Goal: Task Accomplishment & Management: Manage account settings

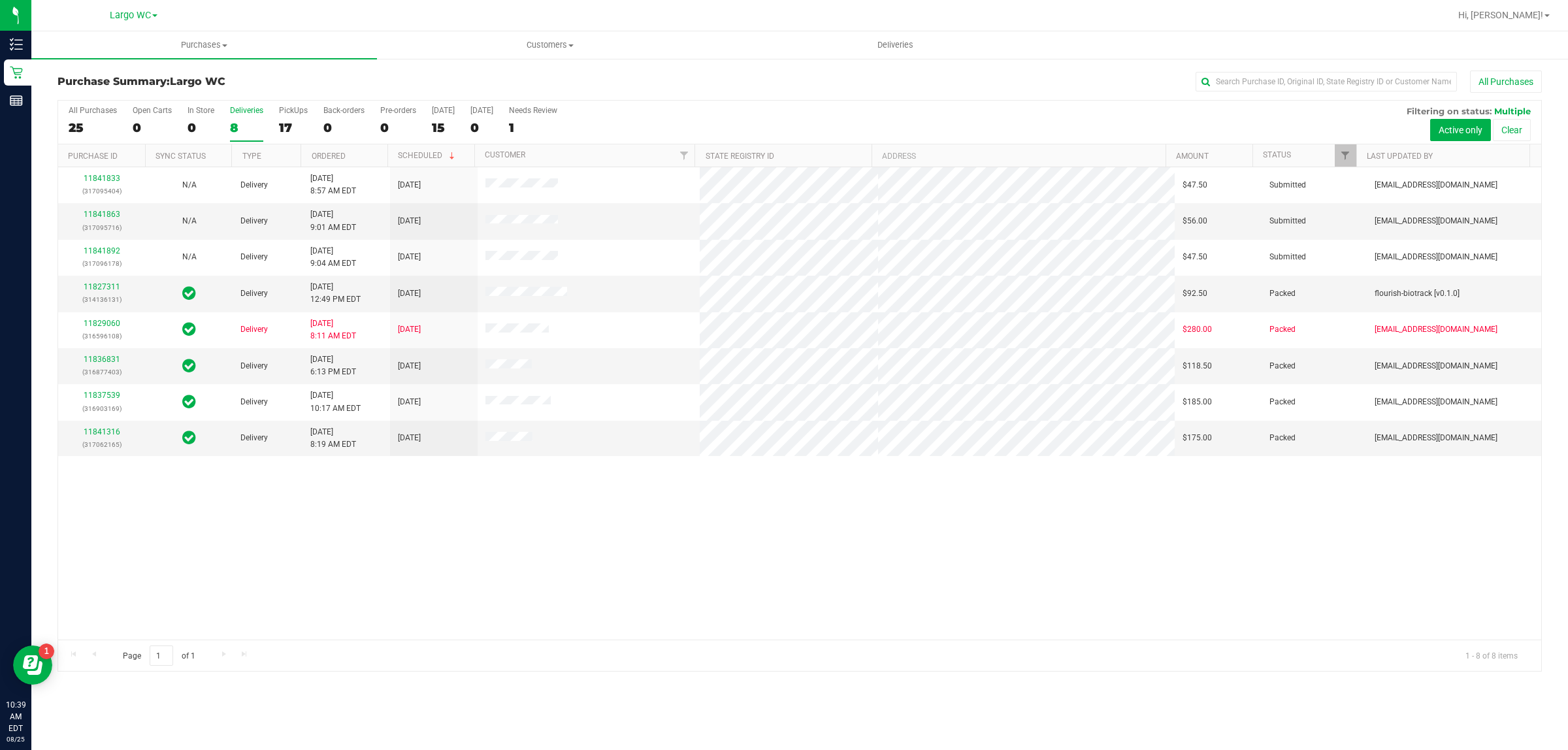
click at [238, 127] on div "8" at bounding box center [246, 127] width 33 height 15
click at [0, 0] on input "Deliveries 8" at bounding box center [0, 0] width 0 height 0
click at [62, 116] on div "All Purchases 28 Open Carts 0 In Store 0 Deliveries 8 PickUps 20 Back-orders 0 …" at bounding box center [799, 122] width 1483 height 43
click at [81, 132] on div "28" at bounding box center [92, 127] width 48 height 15
click at [0, 0] on input "All Purchases 28" at bounding box center [0, 0] width 0 height 0
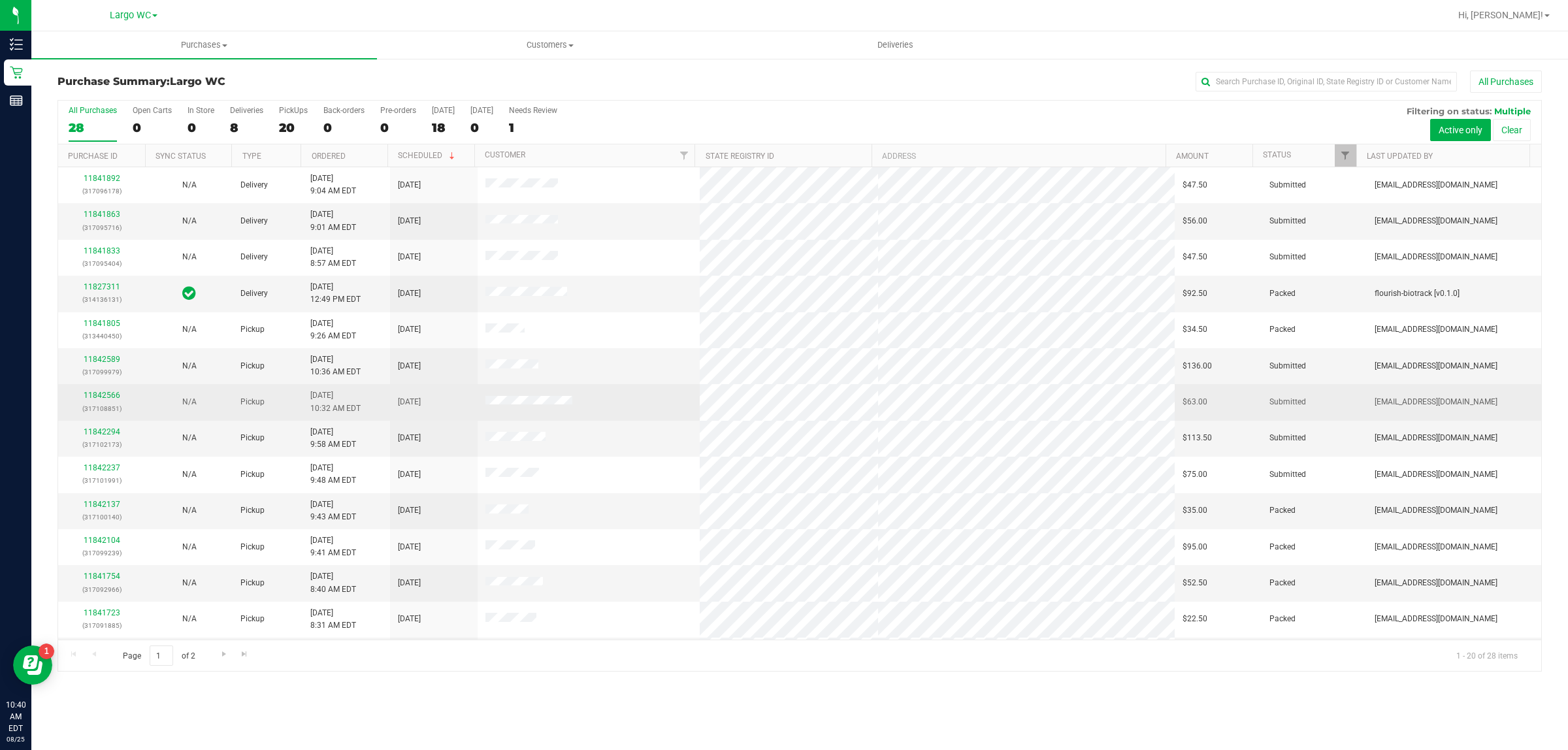
click at [97, 393] on div "11842566 (317108851)" at bounding box center [102, 401] width 72 height 24
click at [101, 400] on link "11842566" at bounding box center [102, 396] width 36 height 9
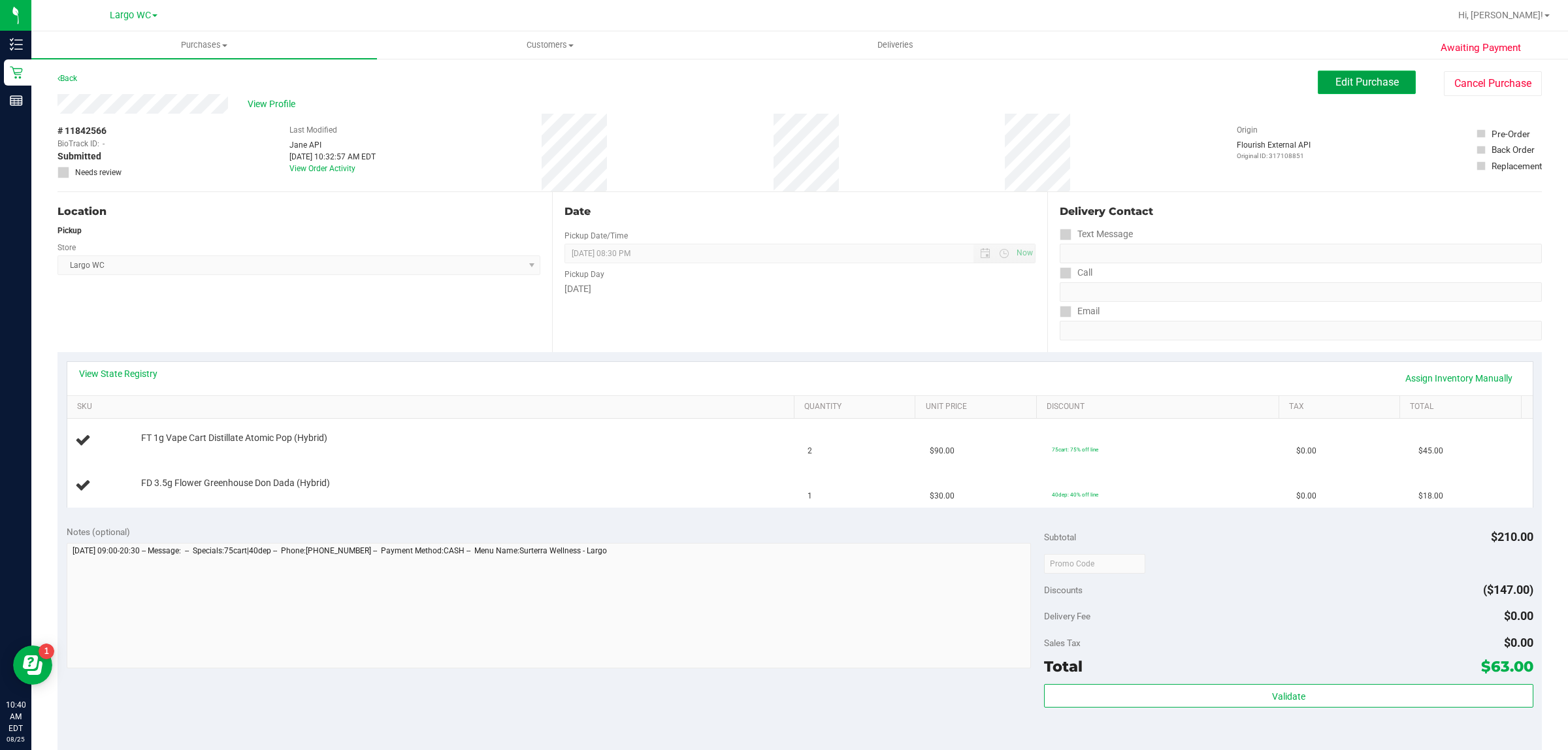
drag, startPoint x: 1345, startPoint y: 84, endPoint x: 1371, endPoint y: 93, distance: 27.5
click at [1348, 85] on span "Edit Purchase" at bounding box center [1367, 82] width 63 height 13
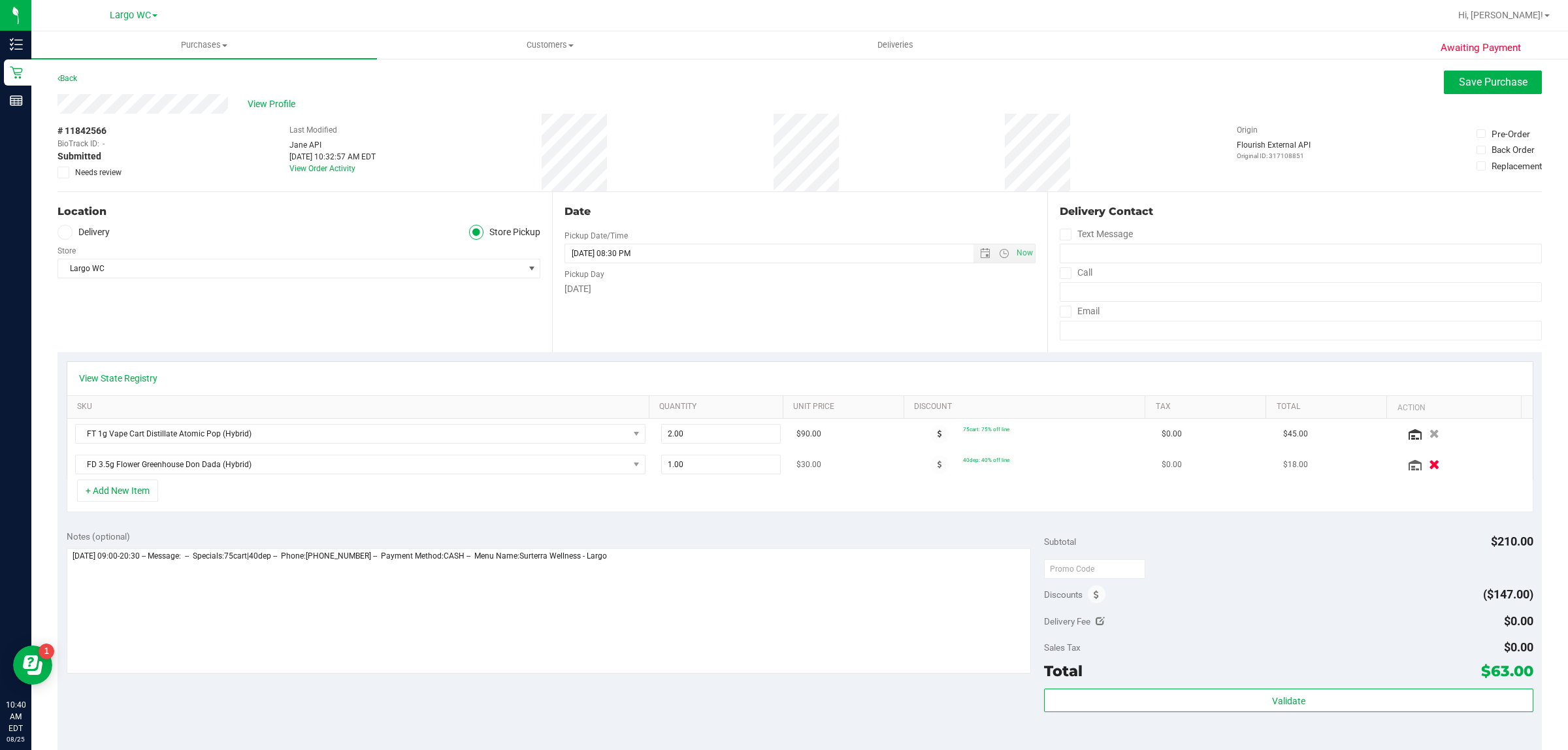
click at [1429, 465] on icon "button" at bounding box center [1435, 465] width 11 height 9
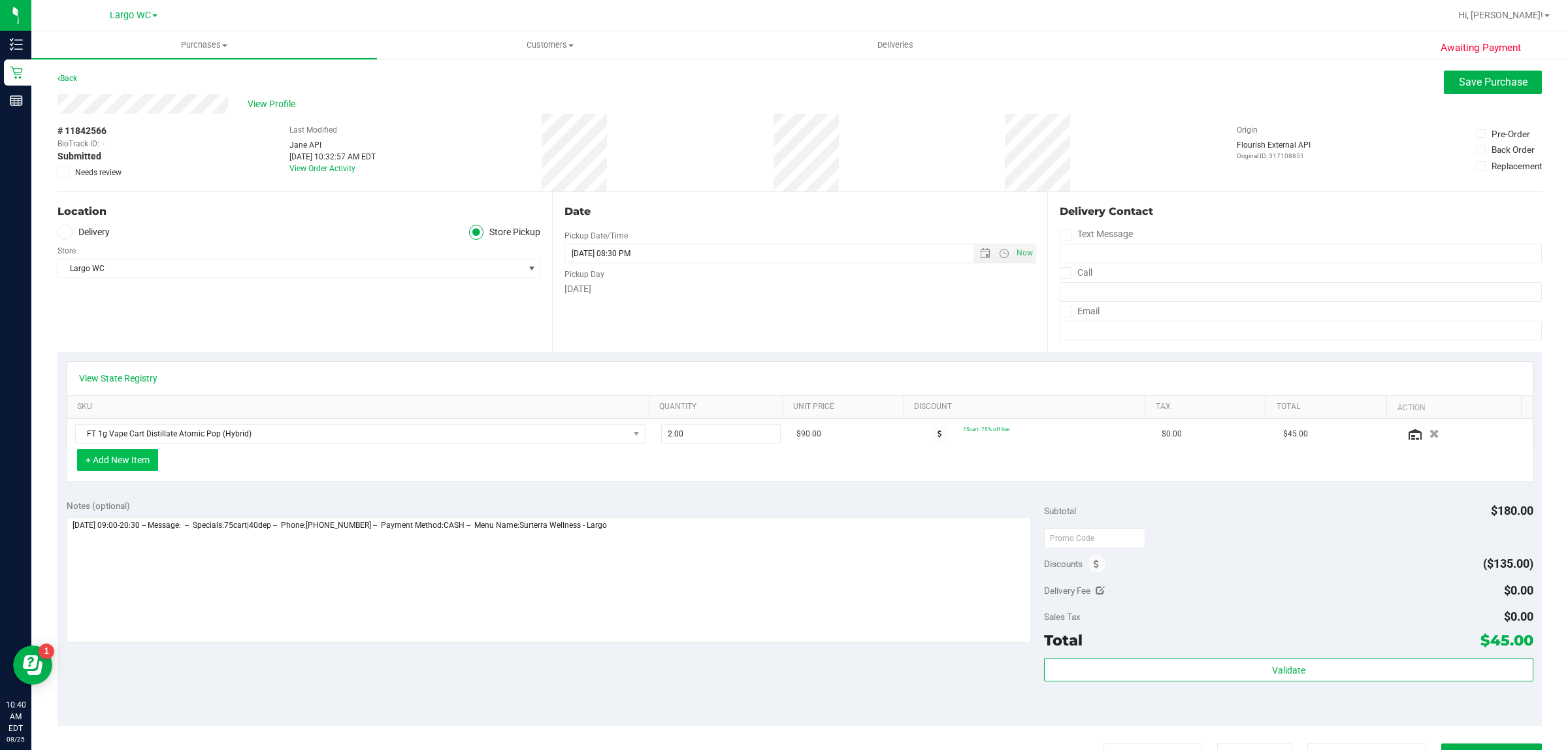
click at [122, 462] on button "+ Add New Item" at bounding box center [118, 460] width 81 height 22
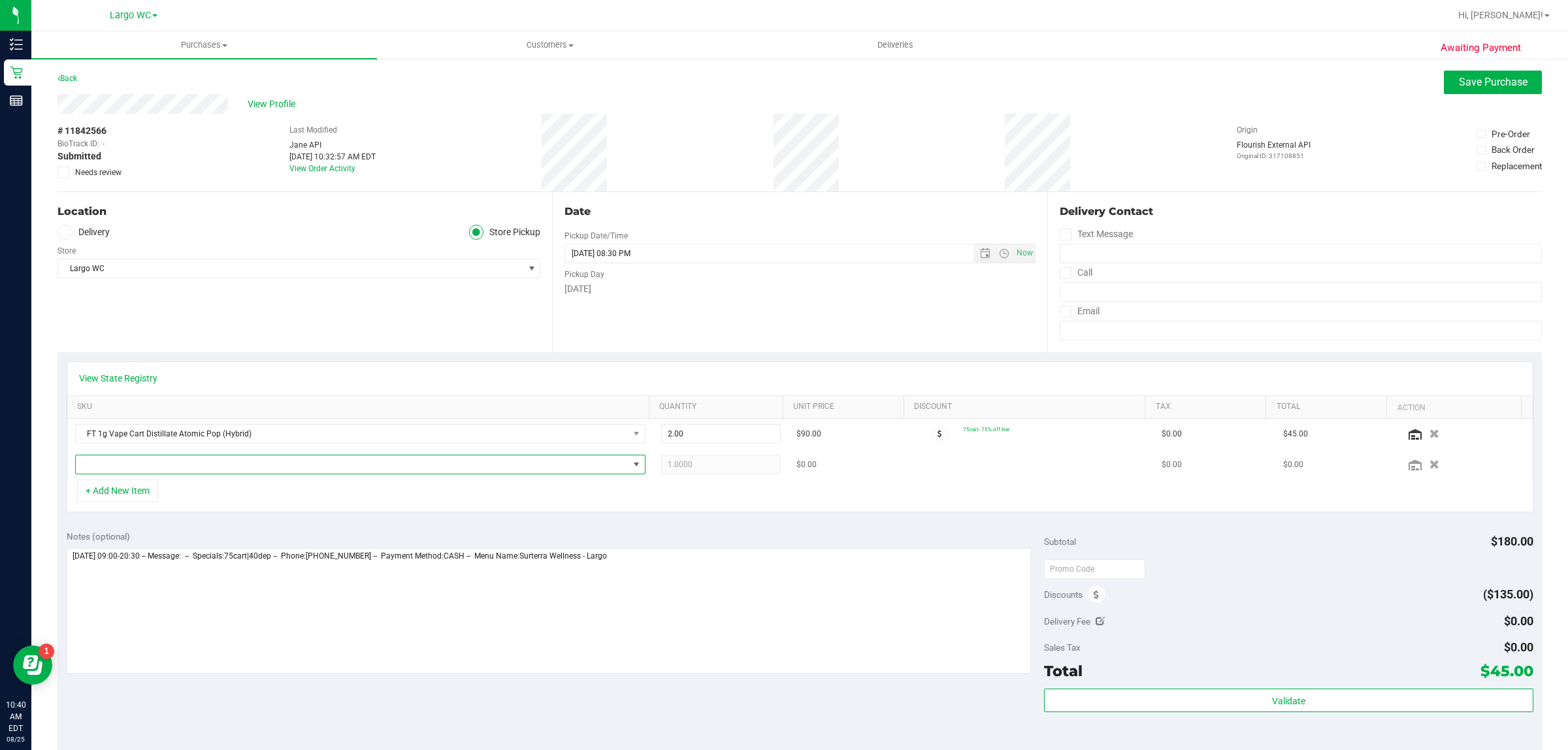
click at [203, 466] on span "NO DATA FOUND" at bounding box center [352, 464] width 552 height 18
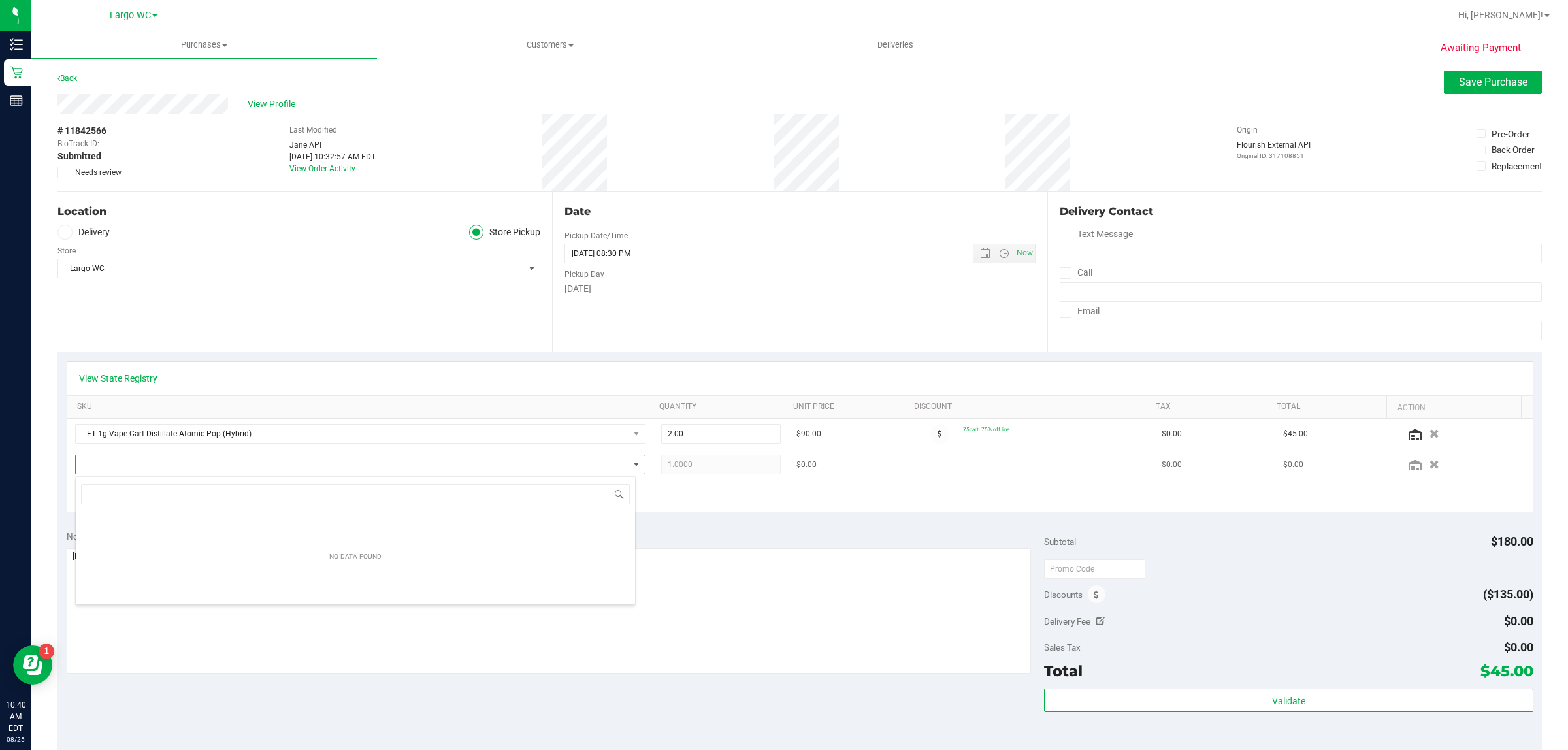
scroll to position [21, 560]
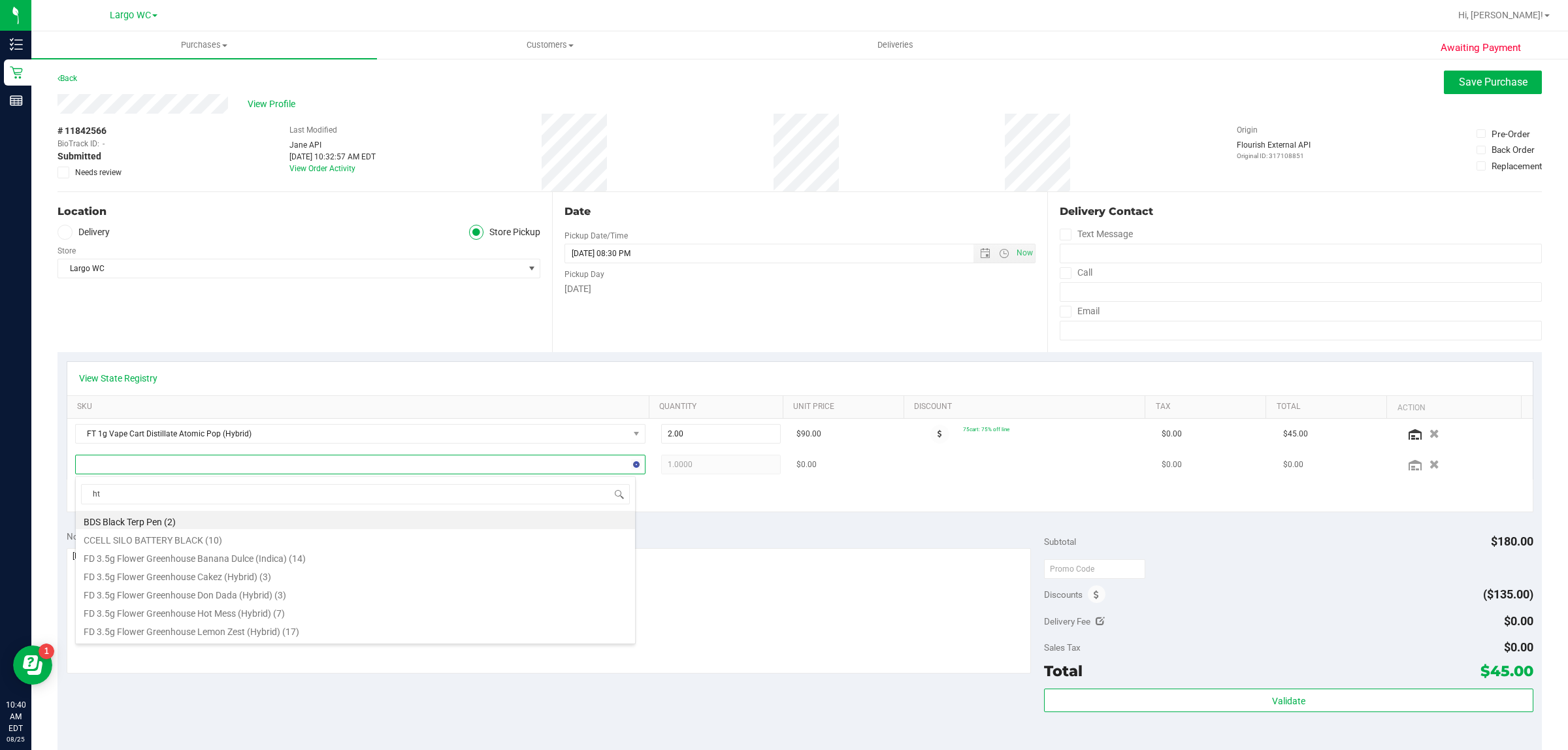
type input "htm"
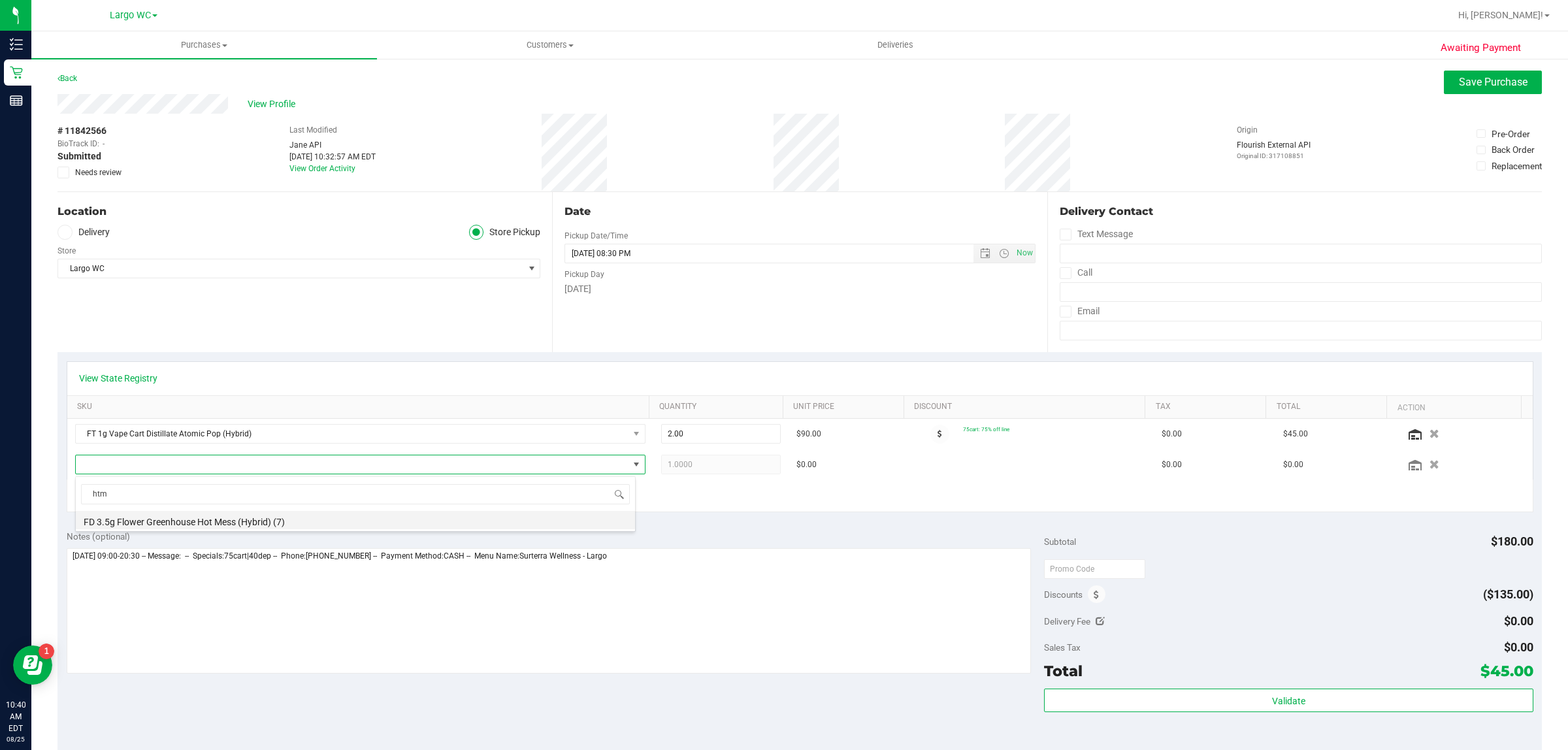
click at [226, 520] on li "FD 3.5g Flower Greenhouse Hot Mess (Hybrid) (7)" at bounding box center [355, 519] width 559 height 18
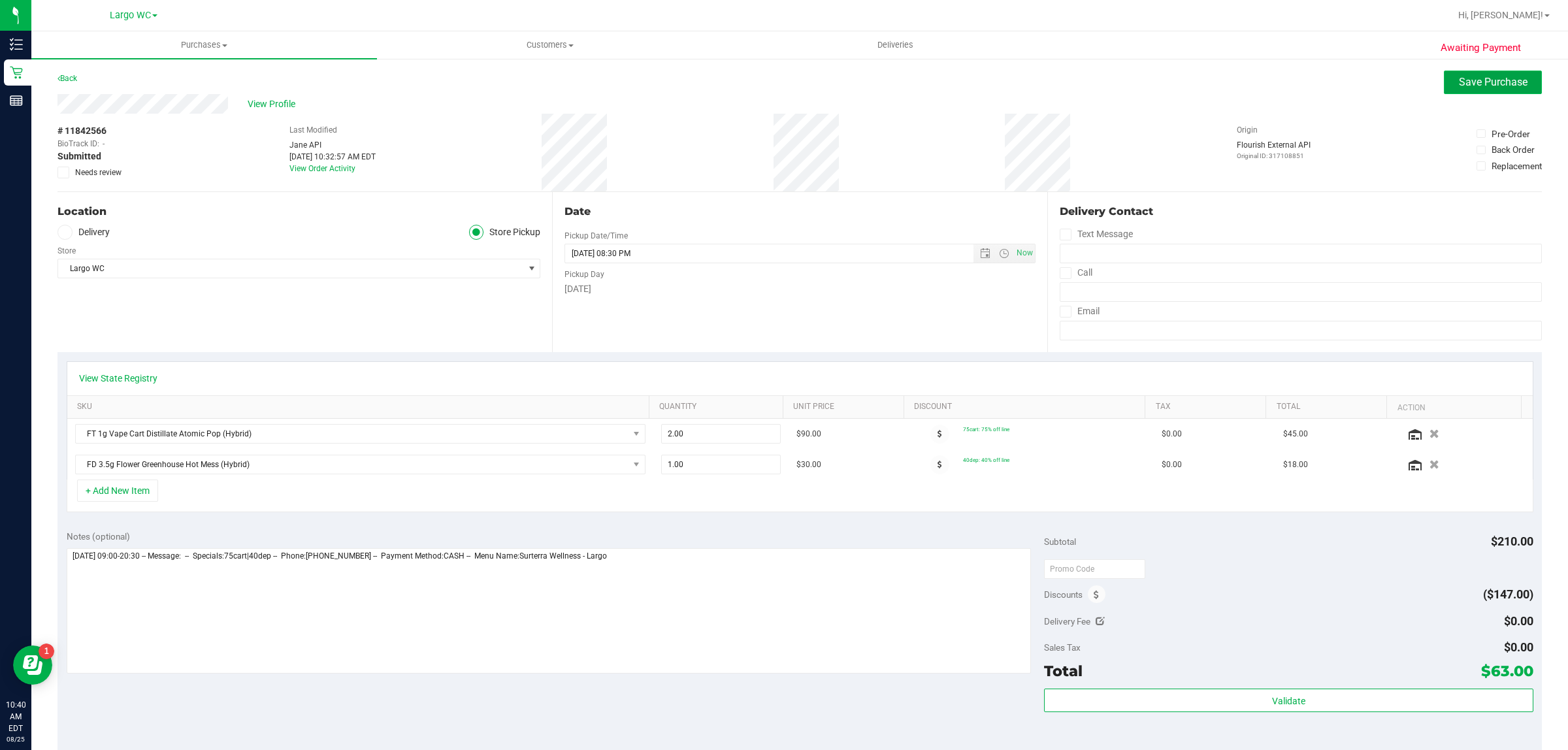
click at [1478, 76] on span "Save Purchase" at bounding box center [1492, 82] width 69 height 13
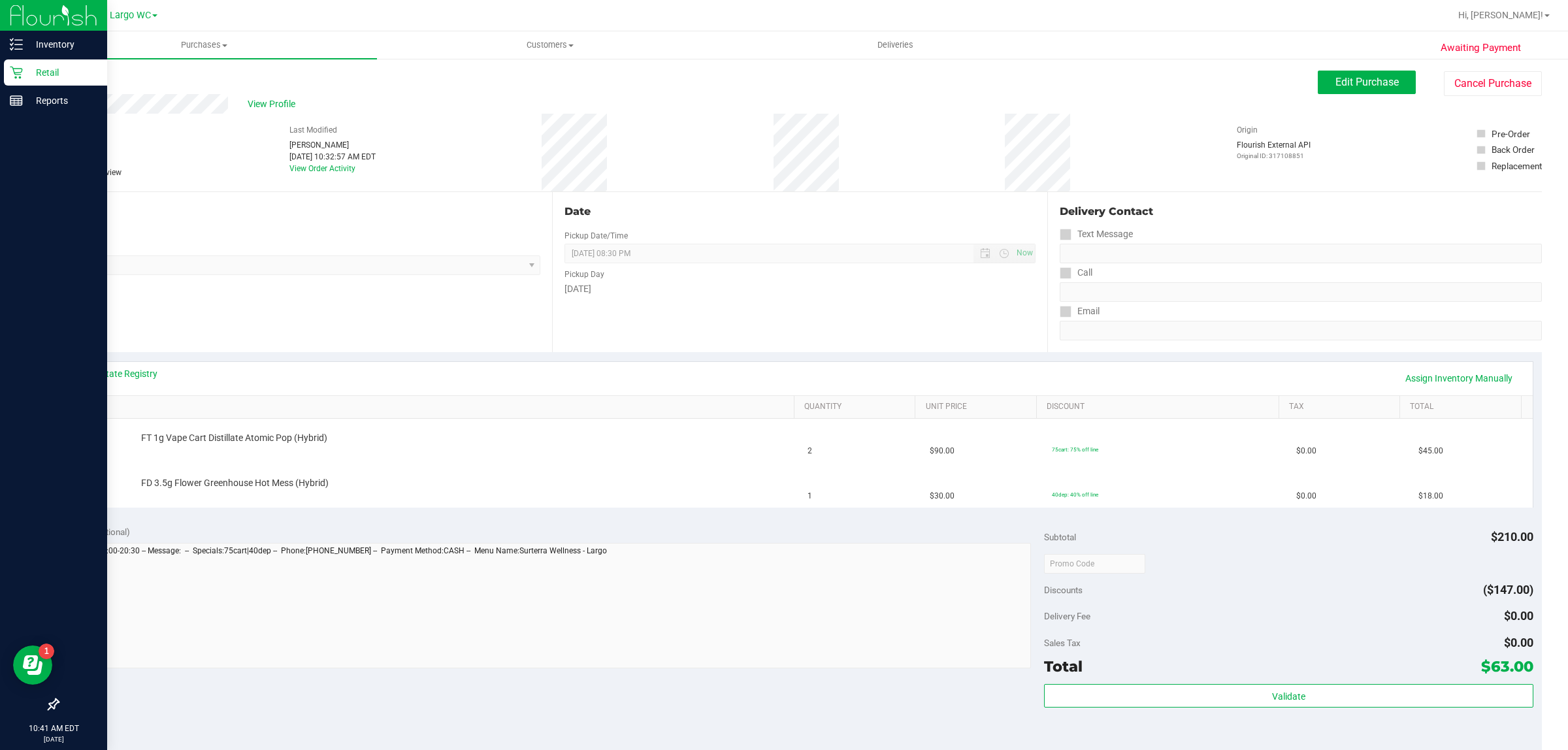
click at [73, 66] on p "Retail" at bounding box center [62, 73] width 78 height 16
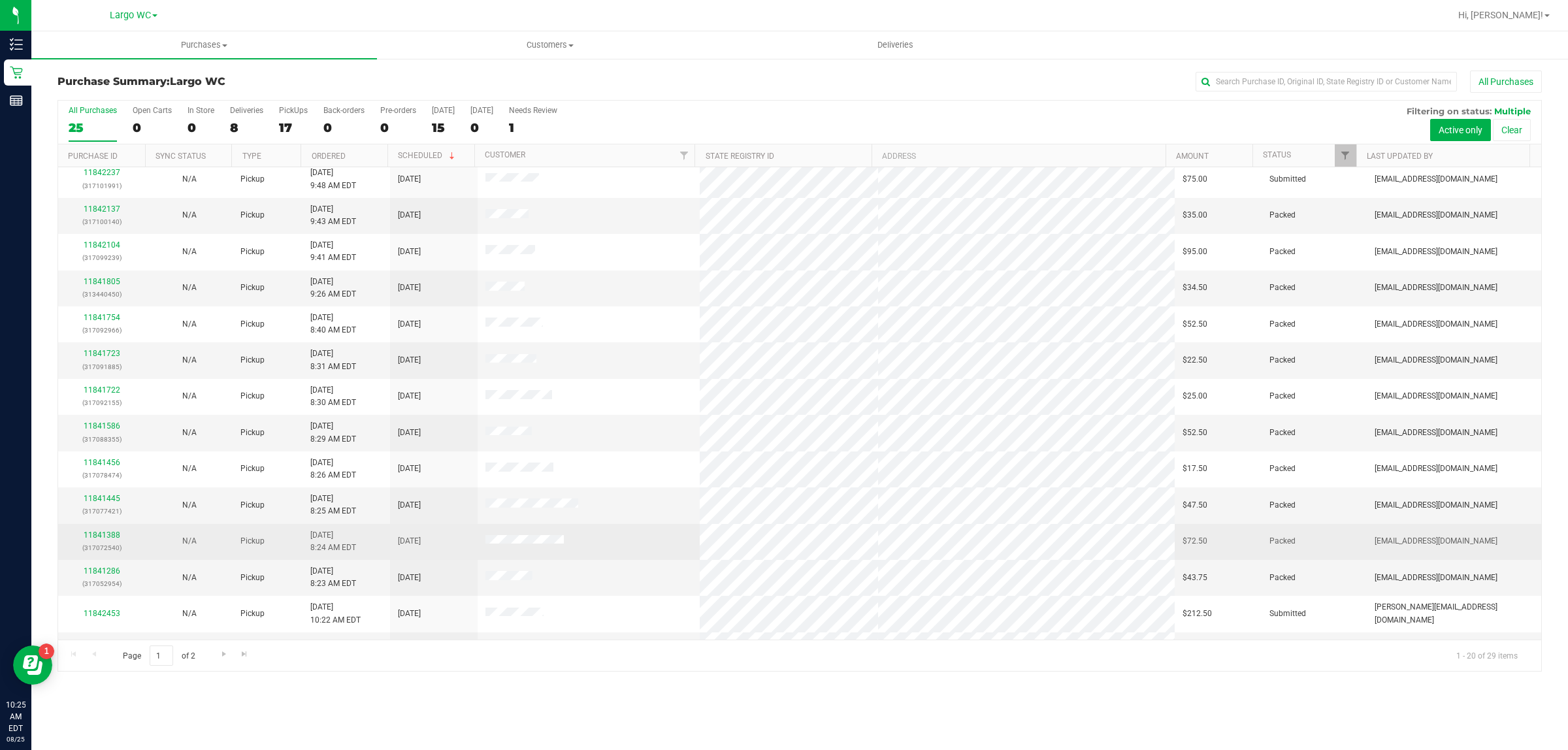
scroll to position [253, 0]
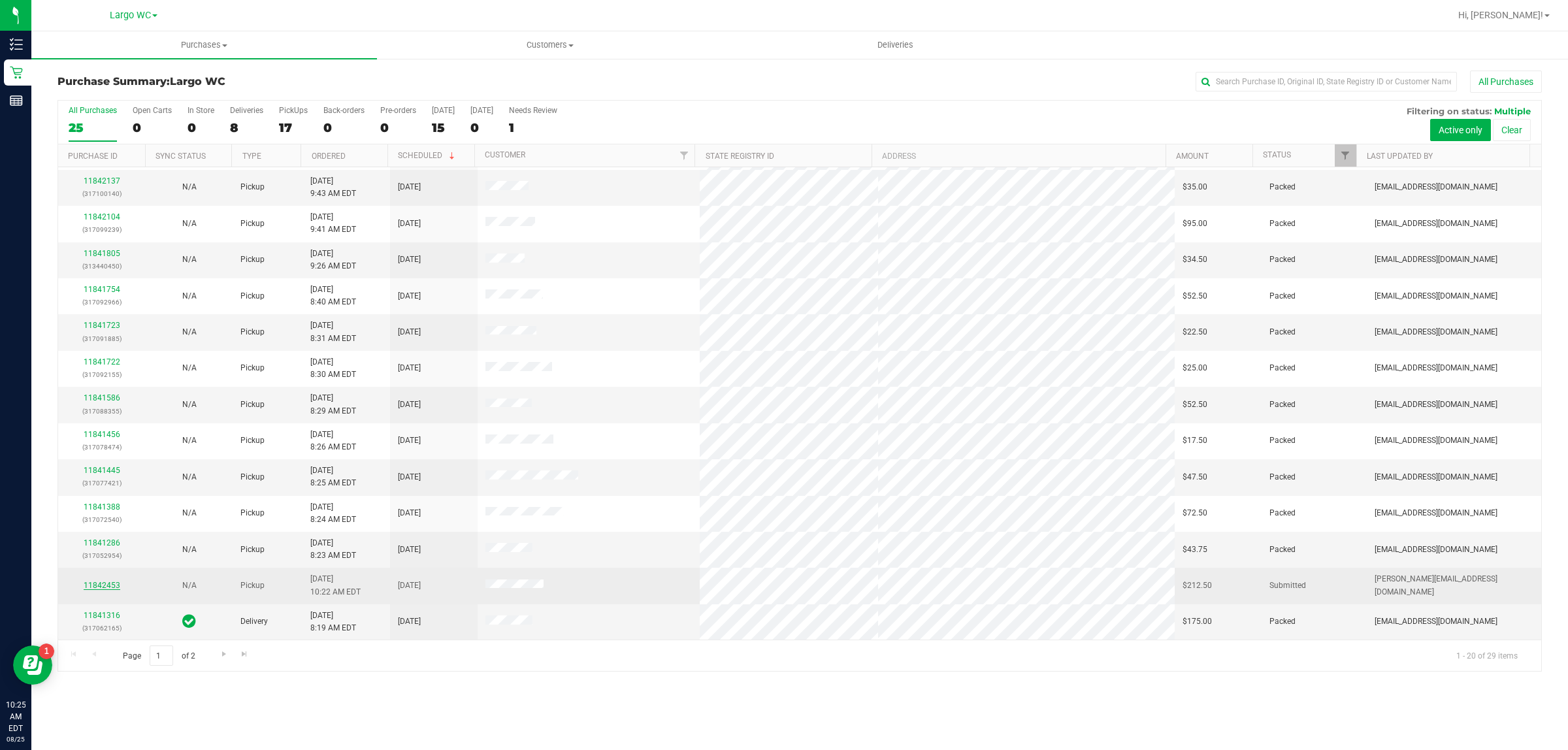
click at [112, 585] on link "11842453" at bounding box center [102, 586] width 36 height 9
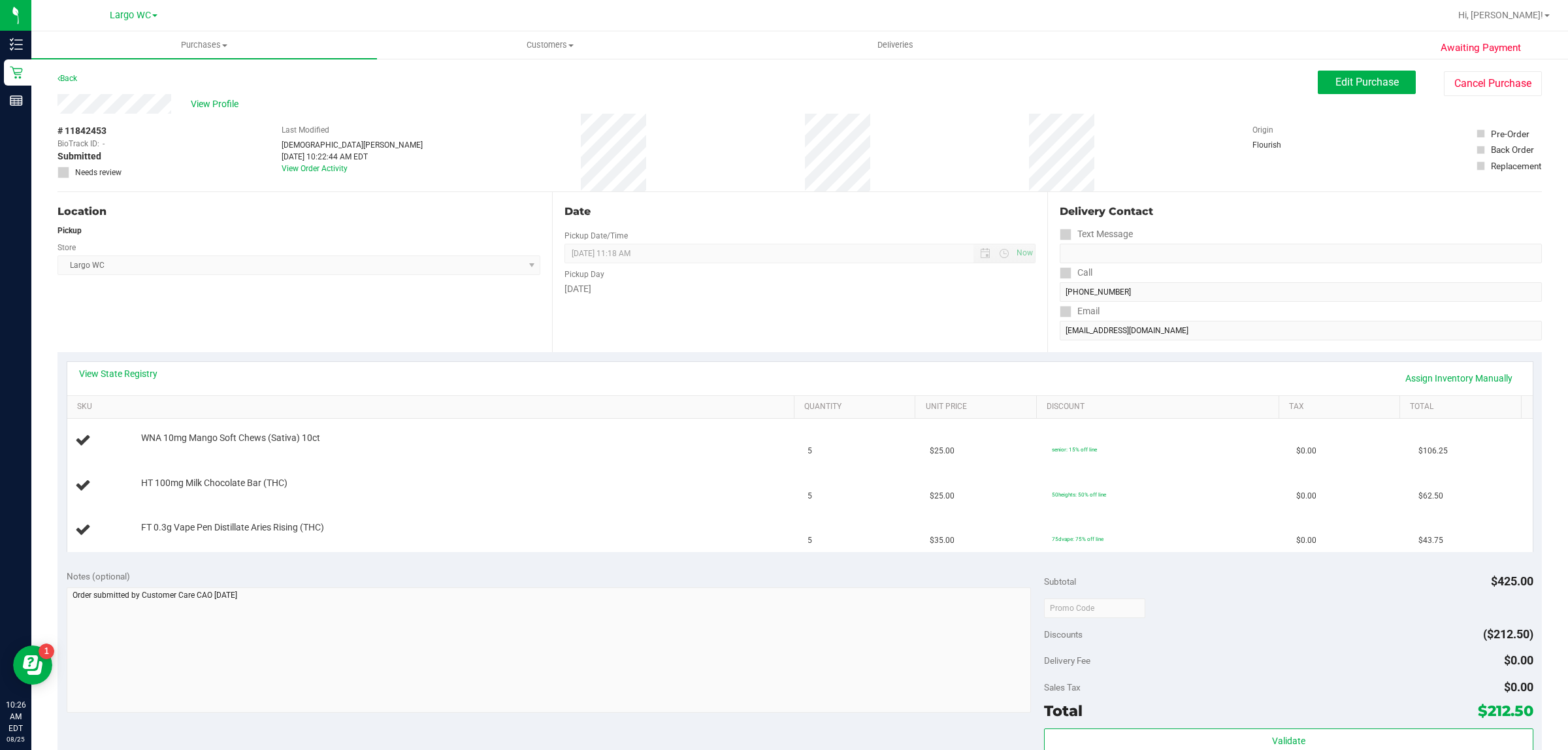
click at [319, 376] on div "View State Registry Assign Inventory Manually" at bounding box center [799, 378] width 1442 height 22
drag, startPoint x: 305, startPoint y: 278, endPoint x: 307, endPoint y: 270, distance: 8.2
click at [307, 272] on div "Location Pickup Store Largo WC Select Store Bonita Springs WC Boynton Beach WC …" at bounding box center [305, 272] width 495 height 160
click at [1383, 82] on span "Edit Purchase" at bounding box center [1367, 82] width 63 height 13
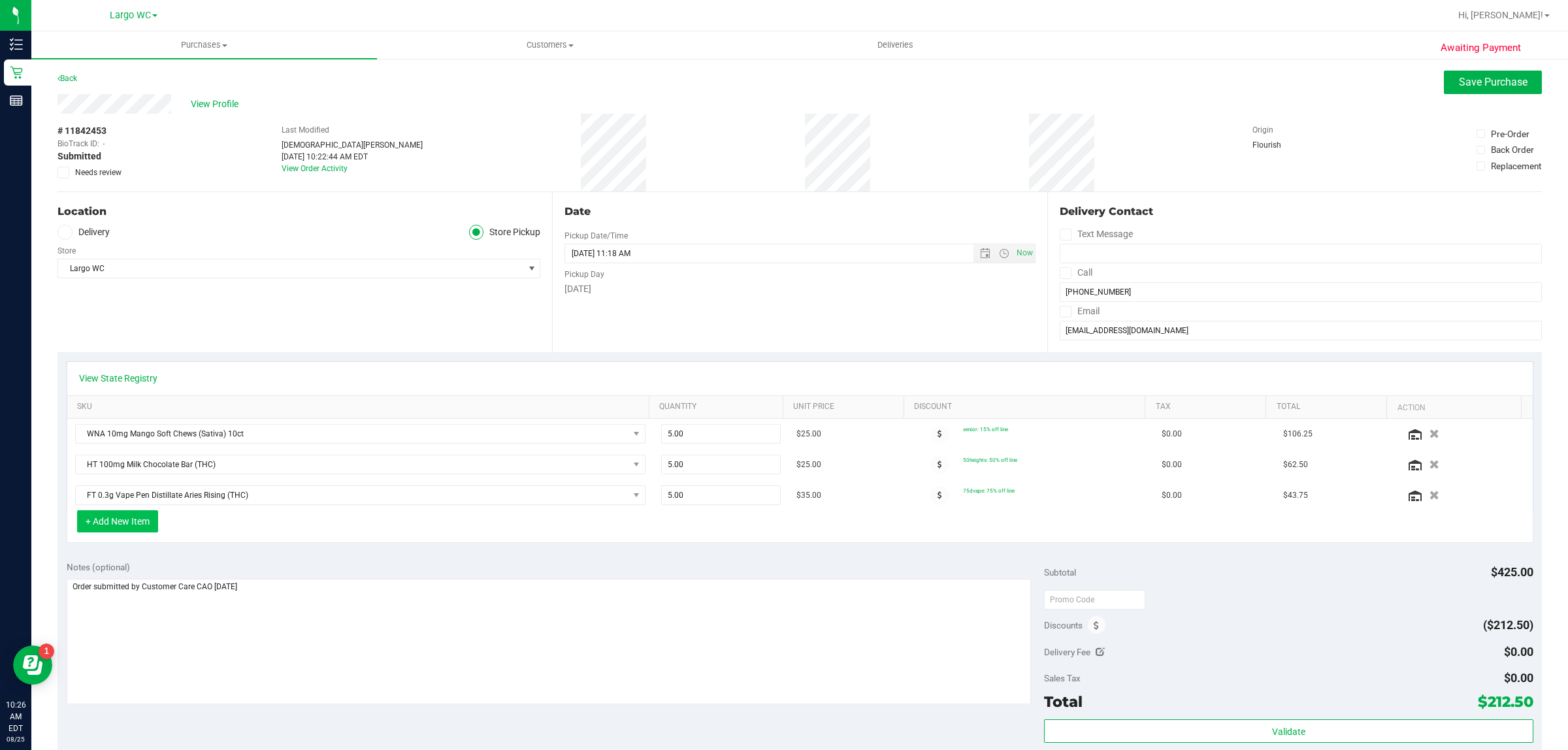
click at [131, 524] on button "+ Add New Item" at bounding box center [118, 522] width 81 height 22
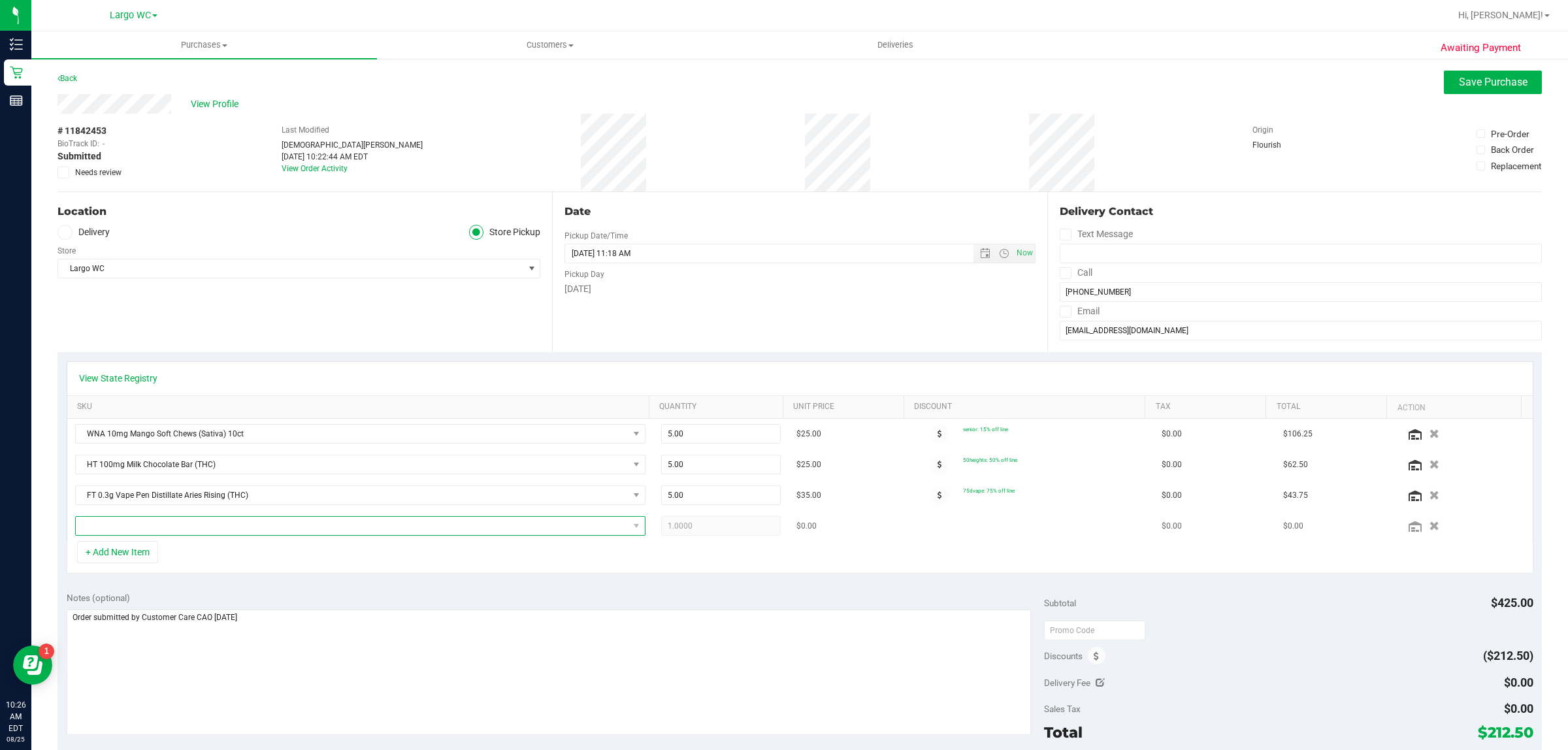
drag, startPoint x: 218, startPoint y: 526, endPoint x: 223, endPoint y: 531, distance: 7.1
click at [219, 527] on span "NO DATA FOUND" at bounding box center [352, 526] width 552 height 18
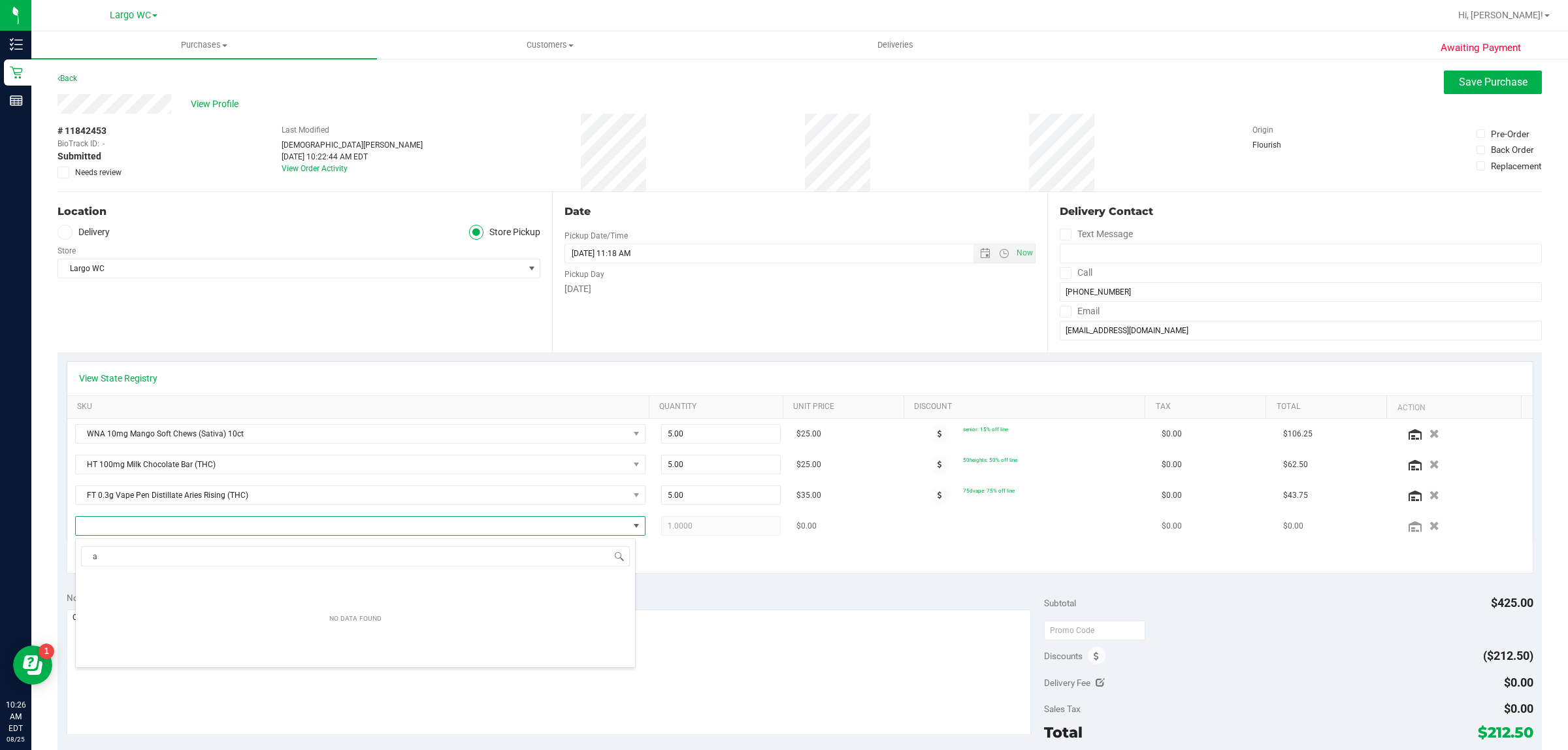
scroll to position [21, 556]
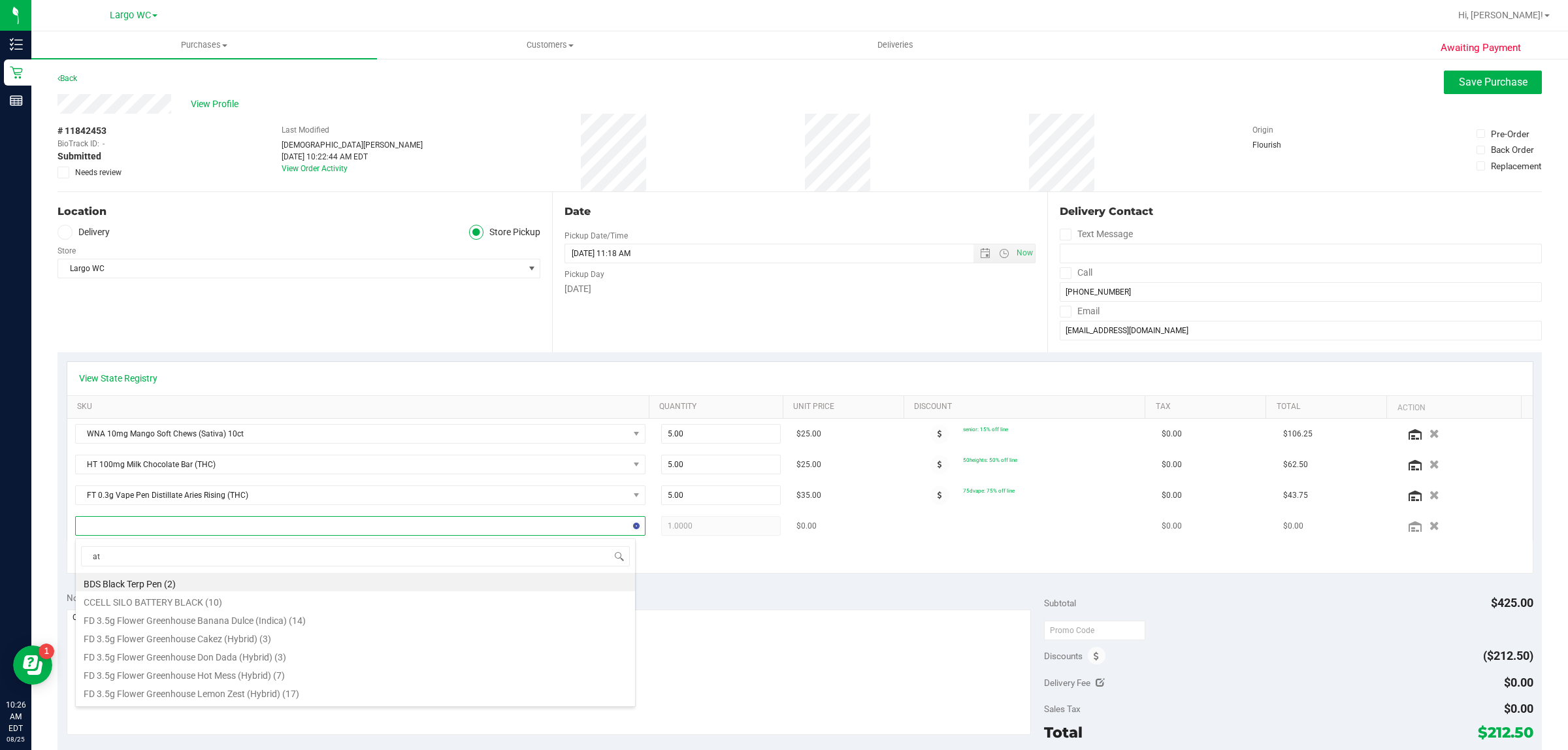
type input "atm"
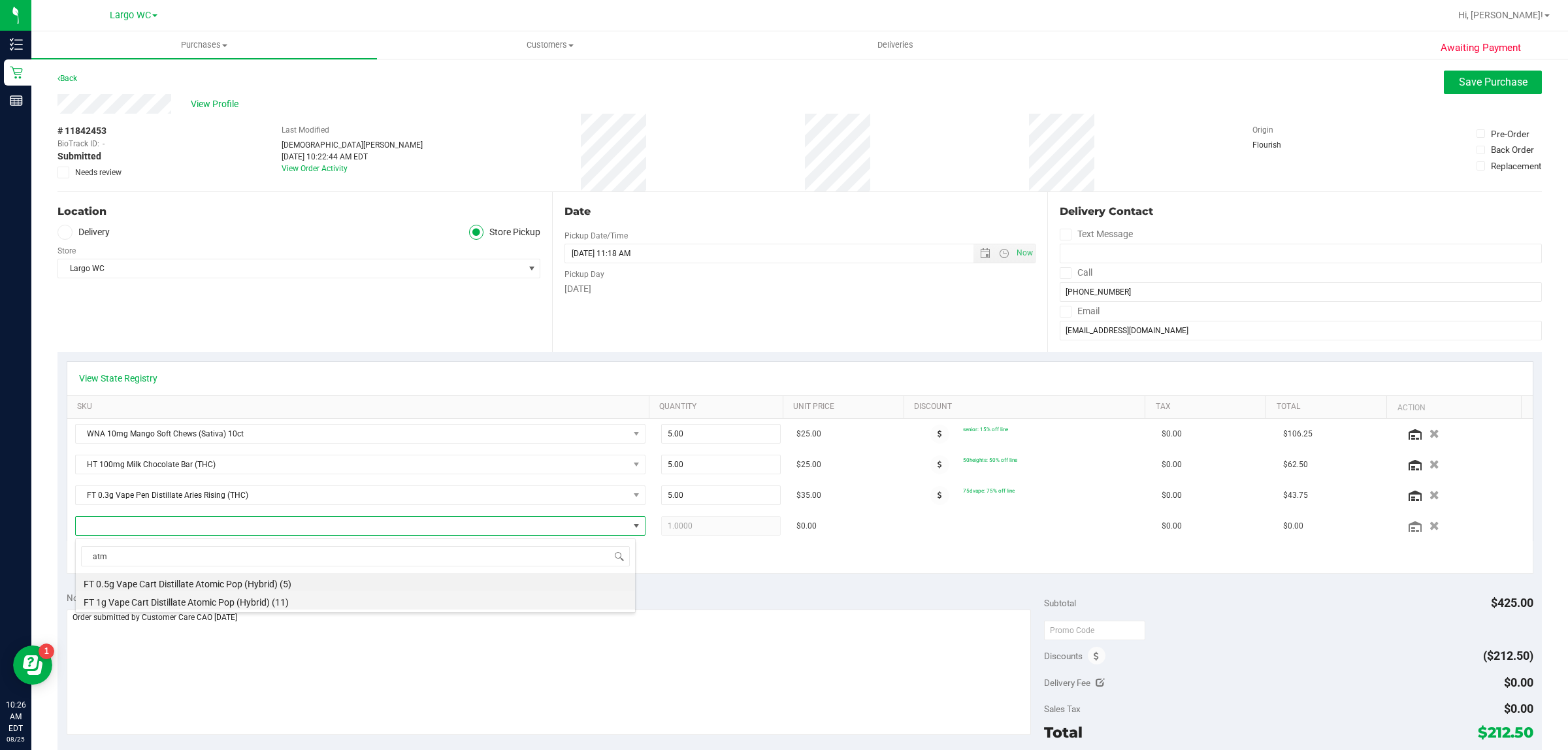
click at [268, 602] on li "FT 1g Vape Cart Distillate Atomic Pop (Hybrid) (11)" at bounding box center [355, 600] width 559 height 18
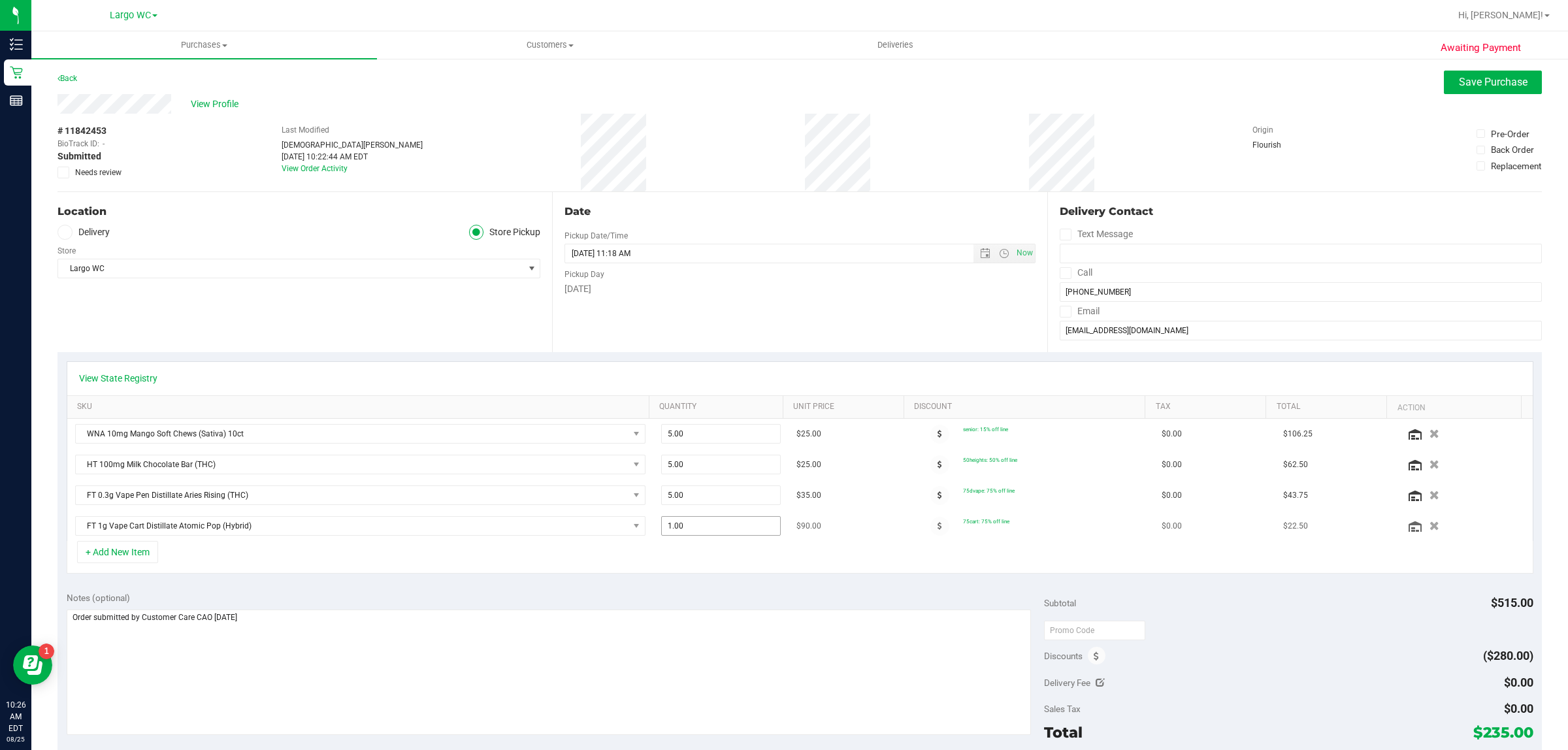
click at [687, 533] on span "1.00 1" at bounding box center [720, 526] width 119 height 20
type input "2"
type input "2.00"
click at [825, 328] on div "Date Pickup Date/Time 08/25/2025 Now 08/25/2025 11:18 AM Now Pickup Day Monday" at bounding box center [799, 272] width 495 height 160
click at [1491, 88] on span "Save Purchase" at bounding box center [1492, 82] width 69 height 13
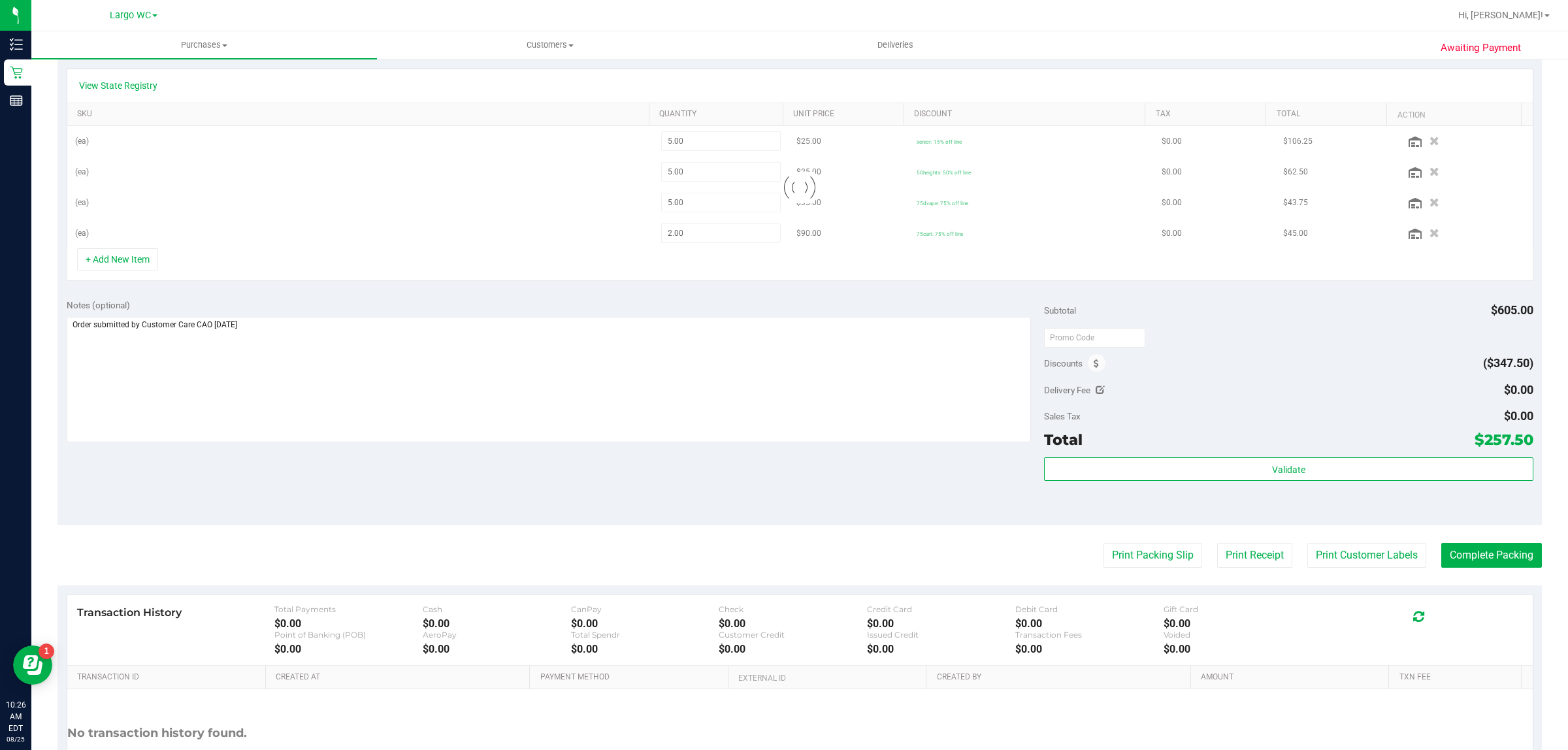
scroll to position [327, 0]
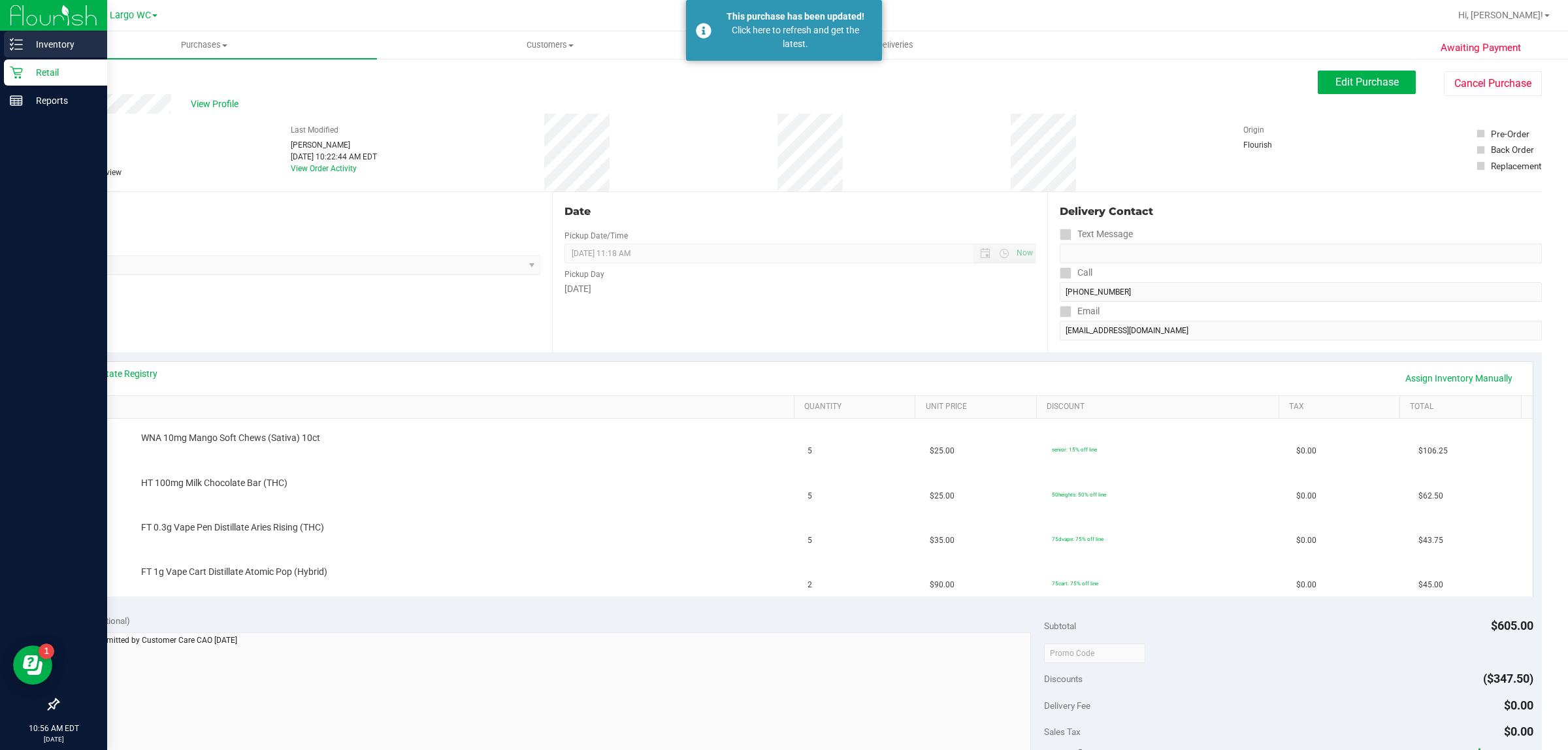
click at [66, 49] on p "Inventory" at bounding box center [62, 44] width 78 height 16
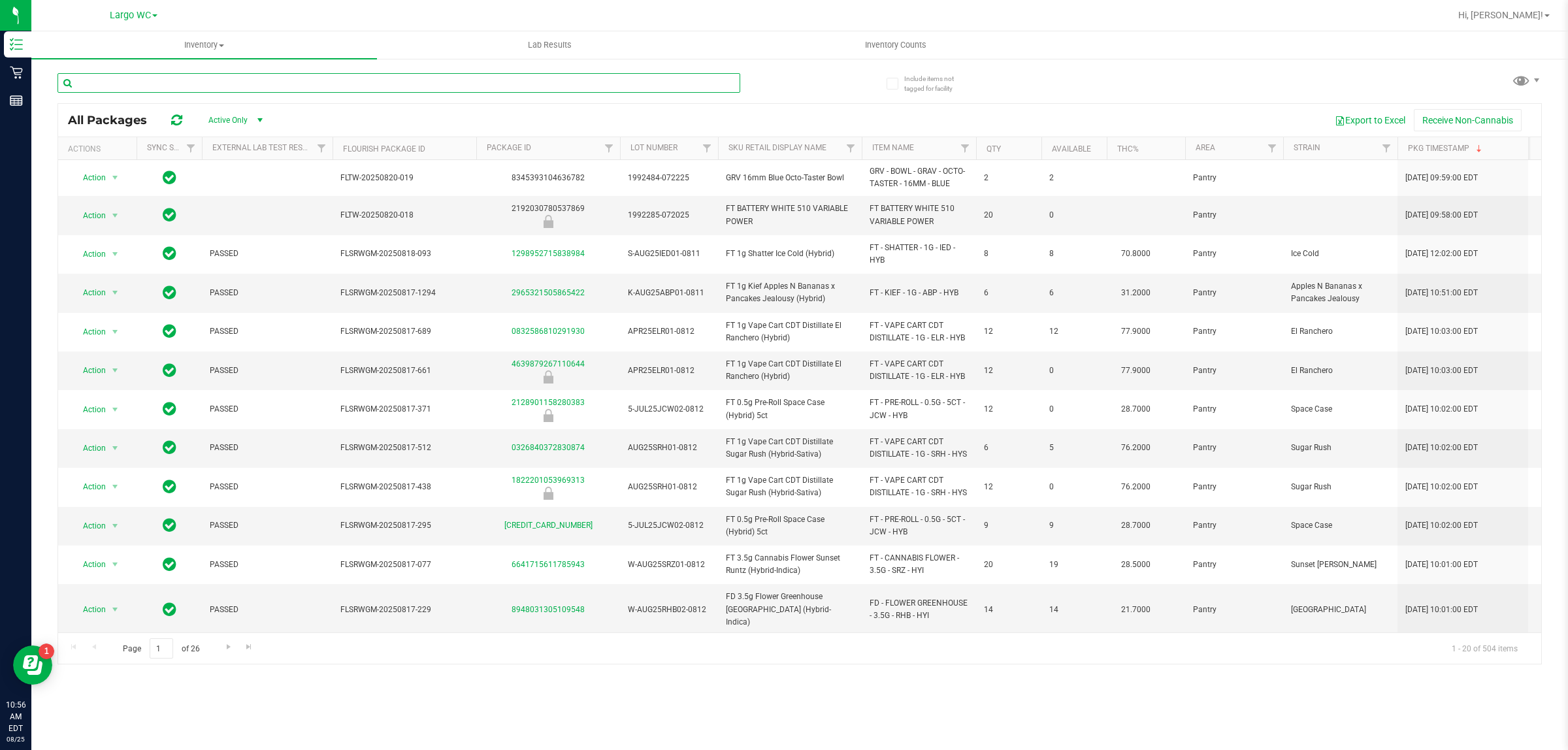
click at [289, 83] on input "text" at bounding box center [399, 83] width 683 height 20
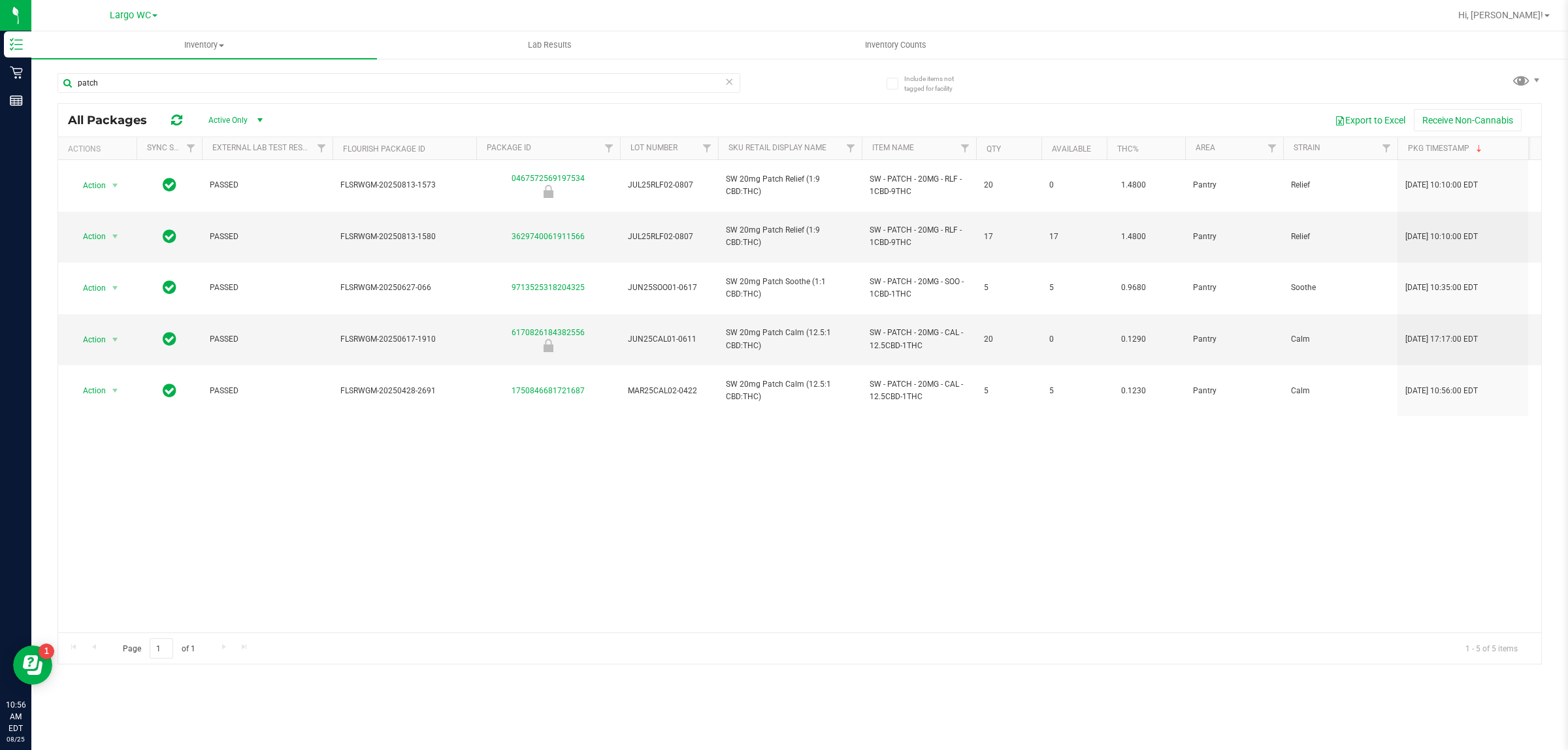
drag, startPoint x: 210, startPoint y: 523, endPoint x: 279, endPoint y: 399, distance: 141.9
click at [211, 518] on div "Action Action Global inventory Package audit log Print package label Print prod…" at bounding box center [799, 396] width 1483 height 473
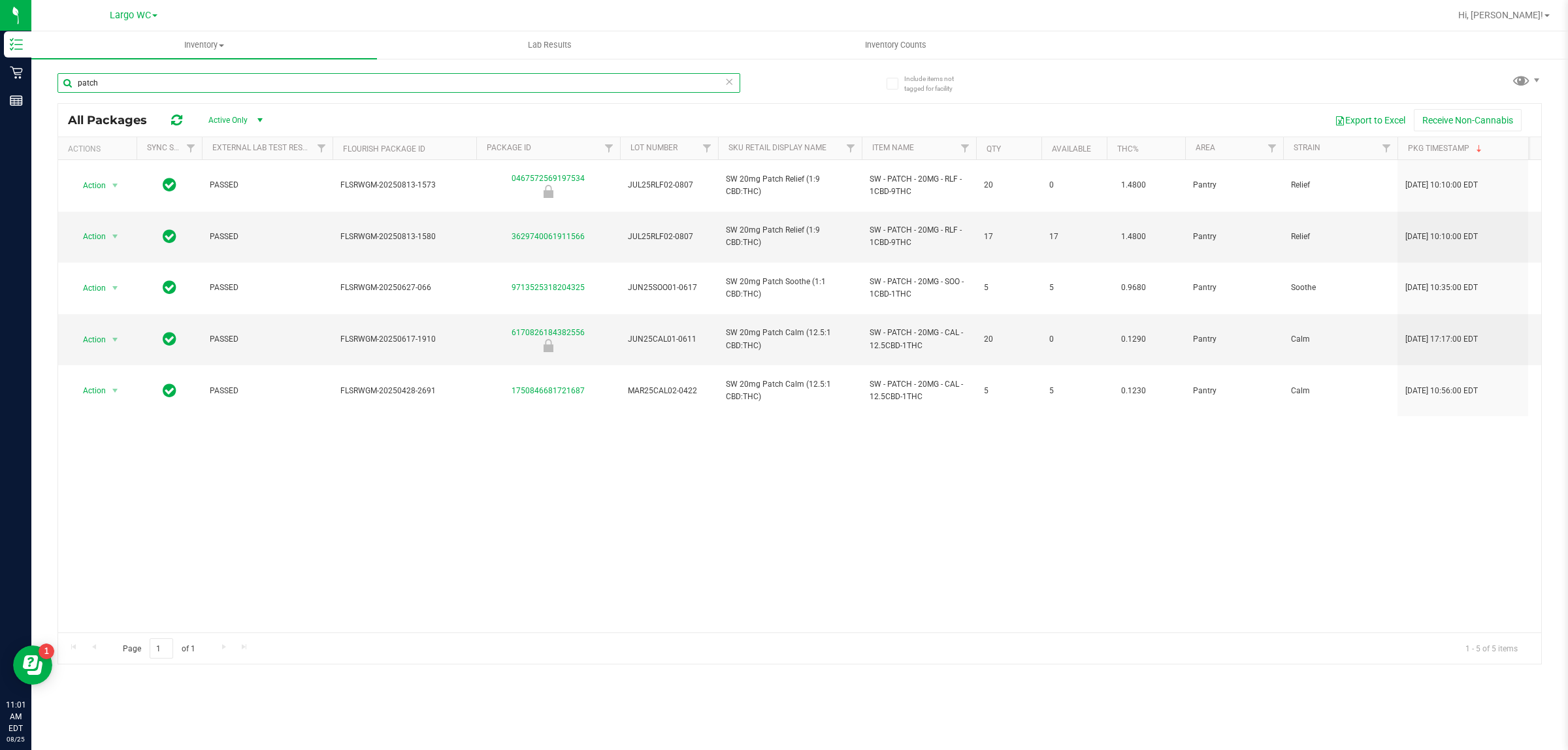
click at [138, 80] on input "patch" at bounding box center [399, 83] width 683 height 20
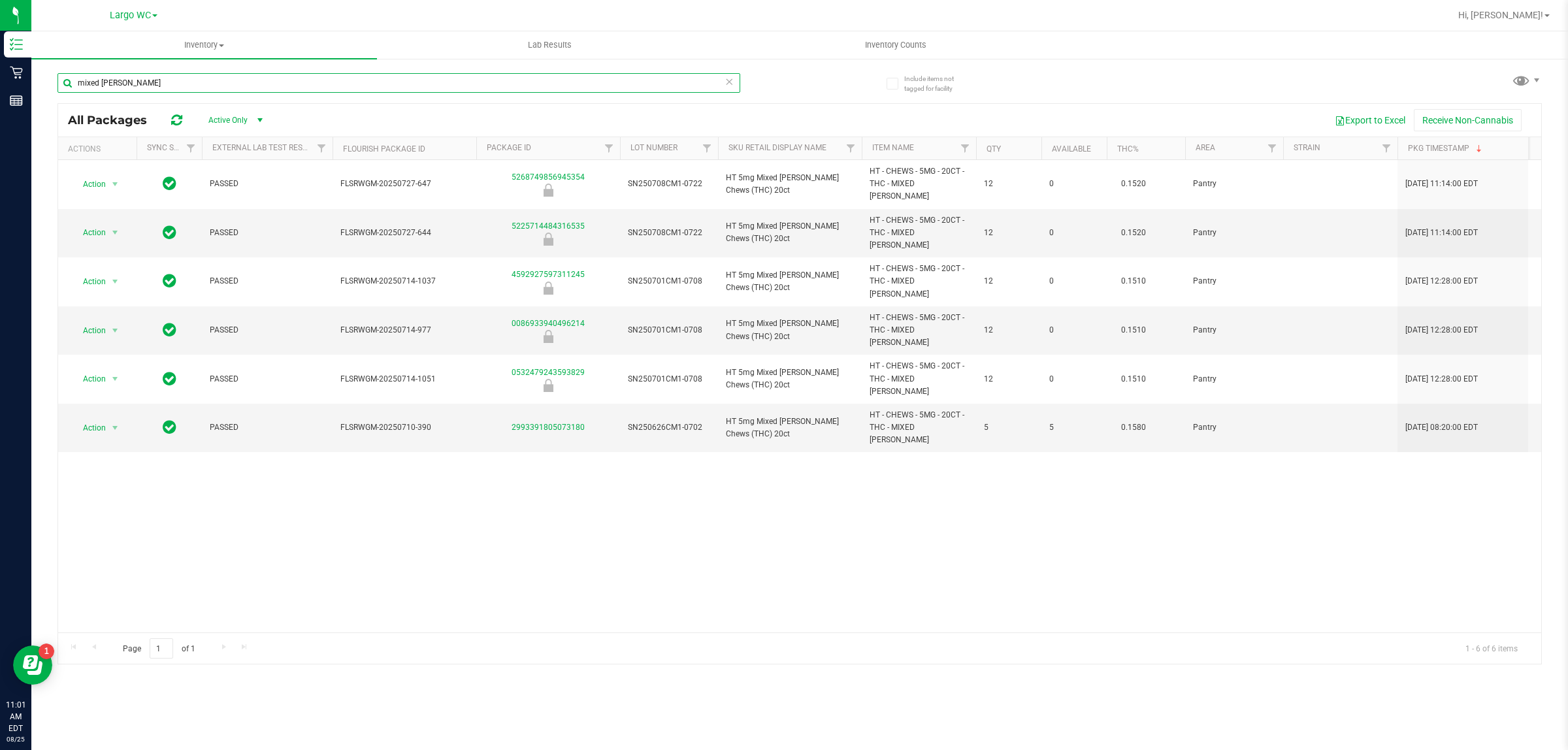
type input "mixed [PERSON_NAME]"
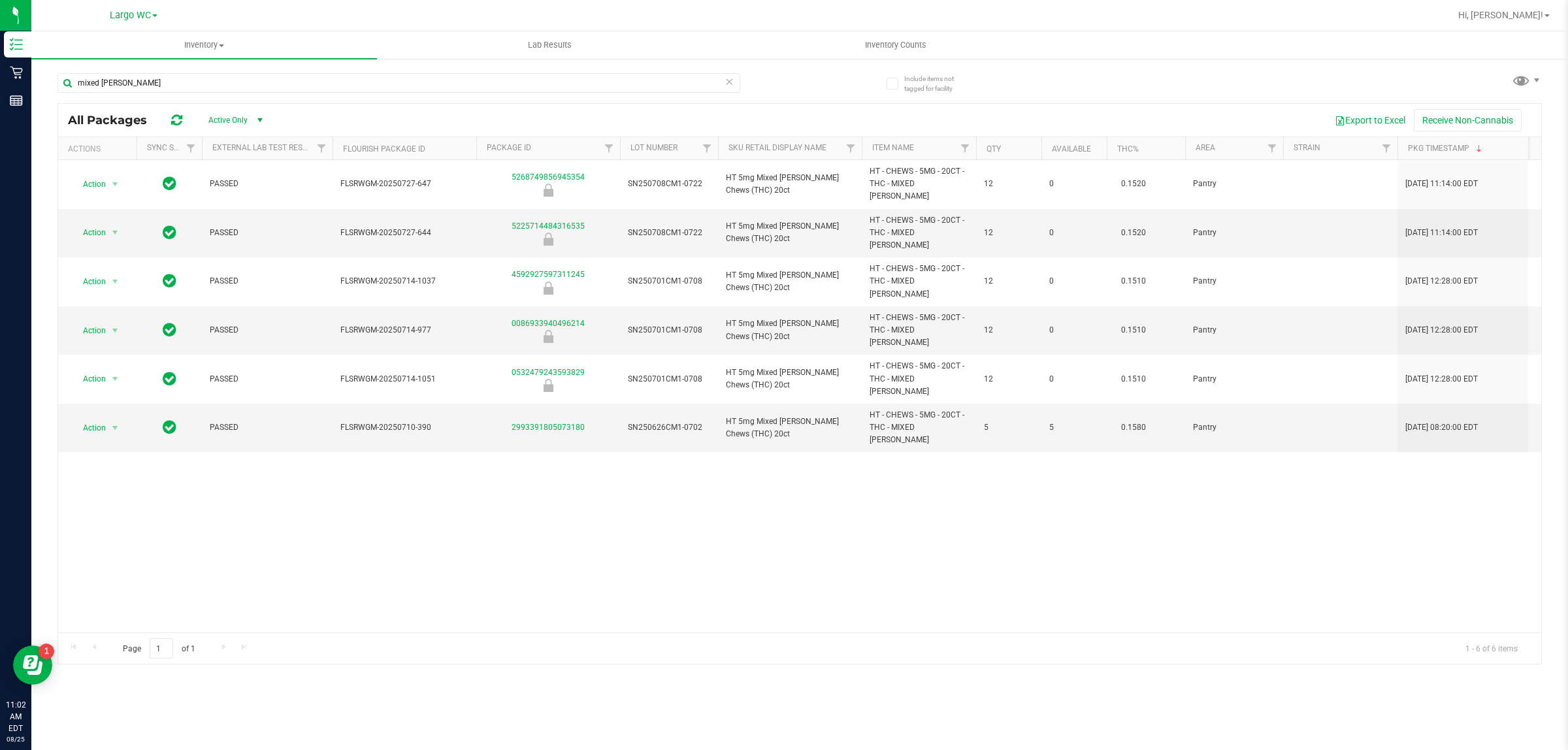
click at [290, 497] on div "Action Action Global inventory Package audit log Print package label Print prod…" at bounding box center [799, 396] width 1483 height 473
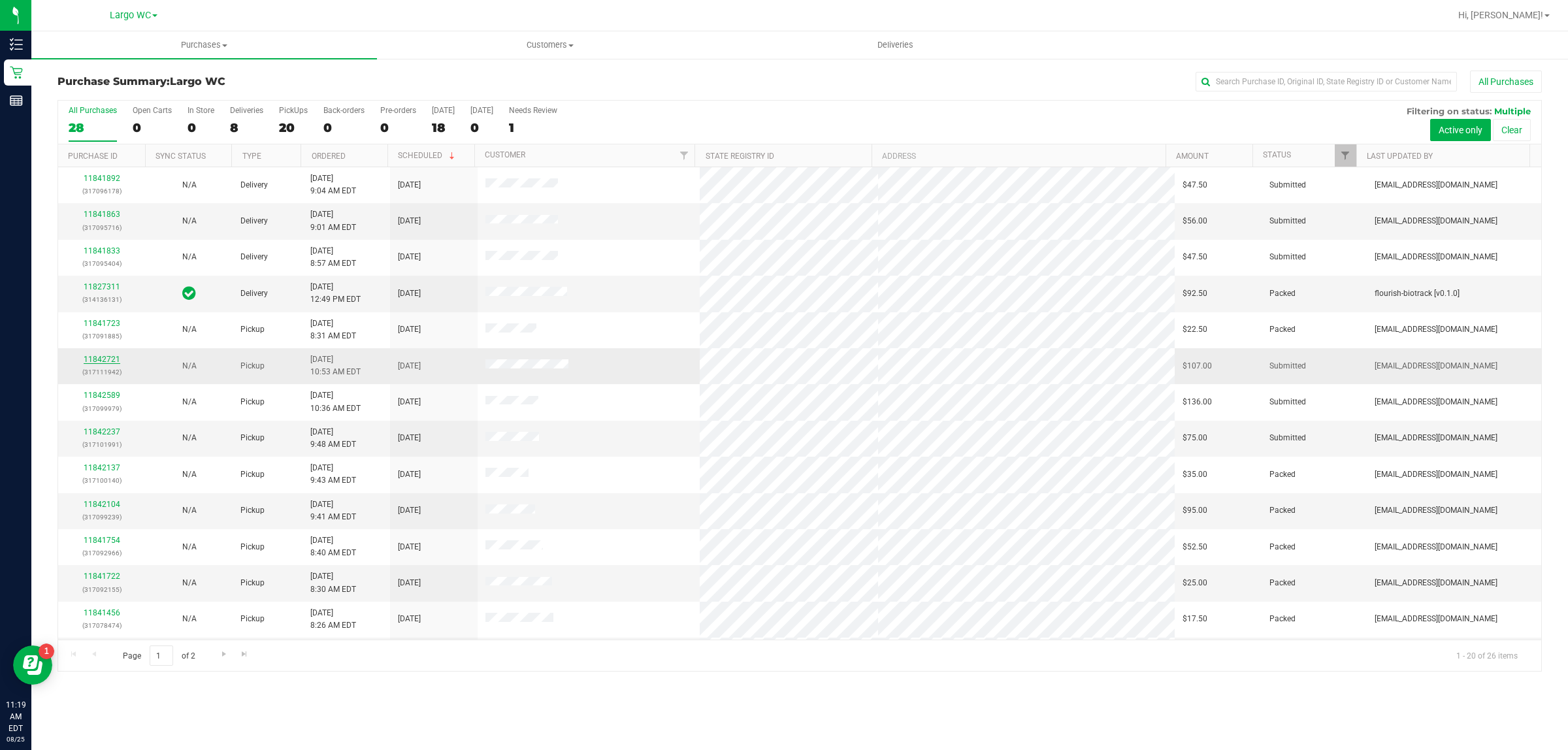
click at [107, 359] on link "11842721" at bounding box center [102, 360] width 36 height 9
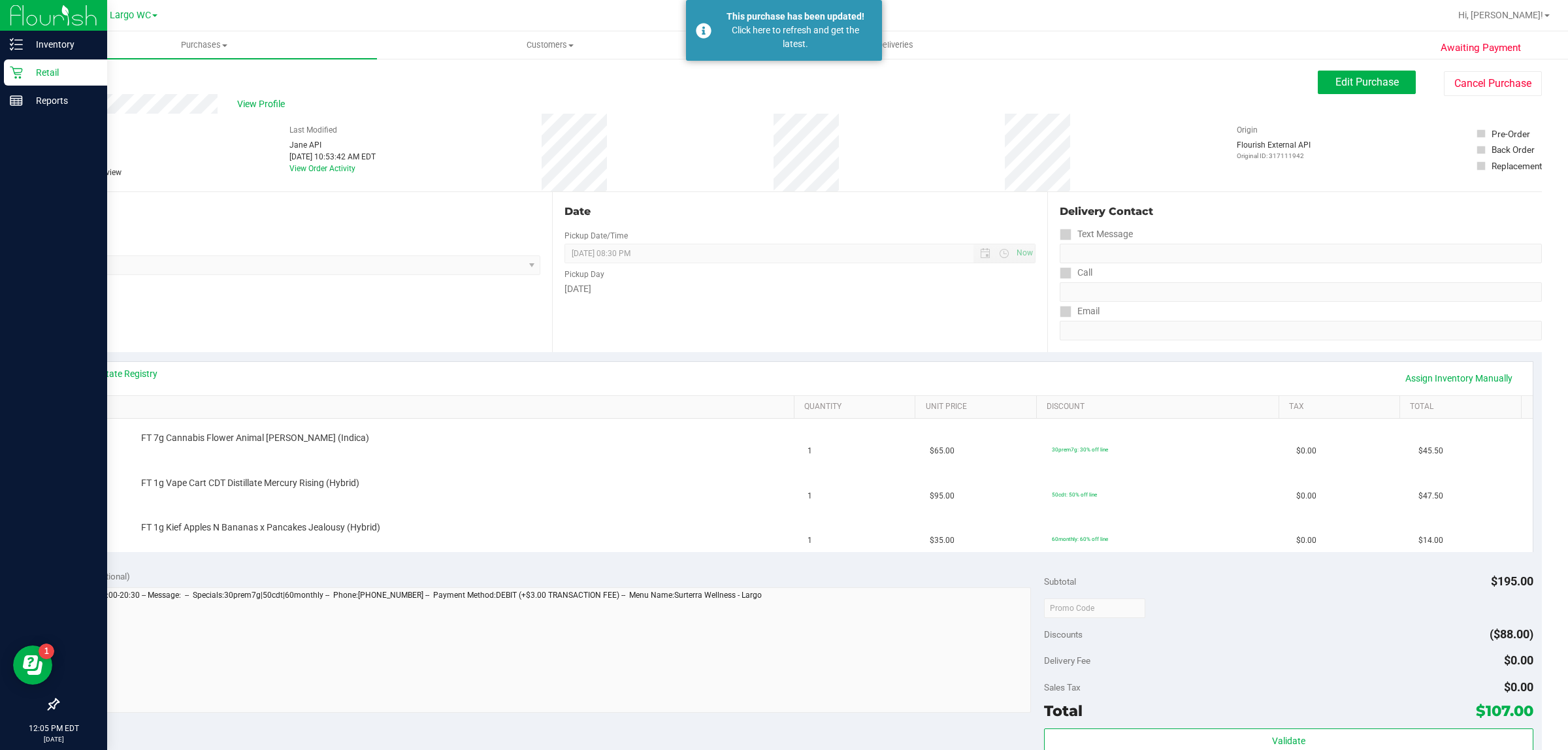
click at [29, 73] on p "Retail" at bounding box center [62, 73] width 78 height 16
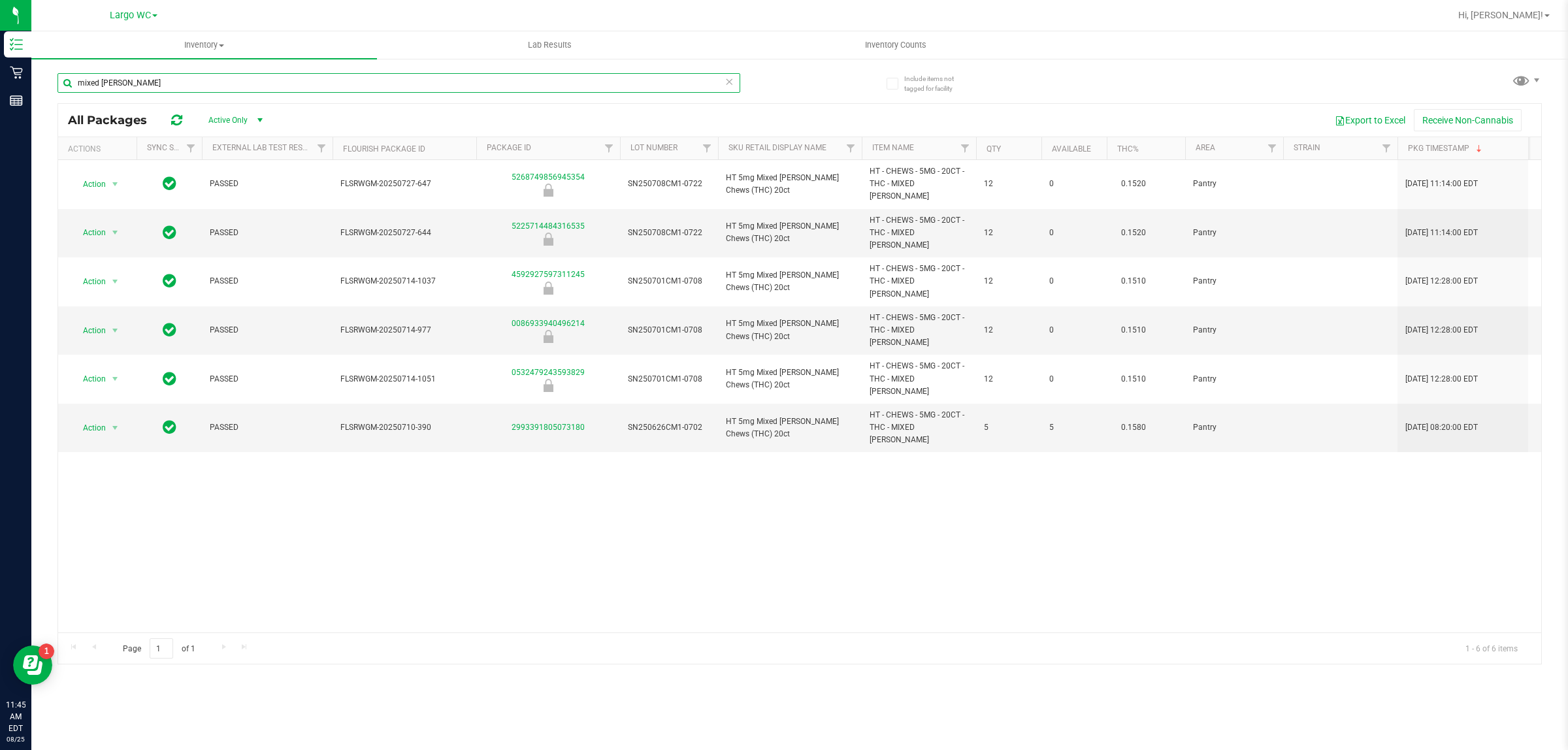
drag, startPoint x: 144, startPoint y: 83, endPoint x: 33, endPoint y: 85, distance: 111.0
click at [35, 86] on div "Include items not tagged for facility mixed [PERSON_NAME] All Packages Active O…" at bounding box center [799, 257] width 1536 height 399
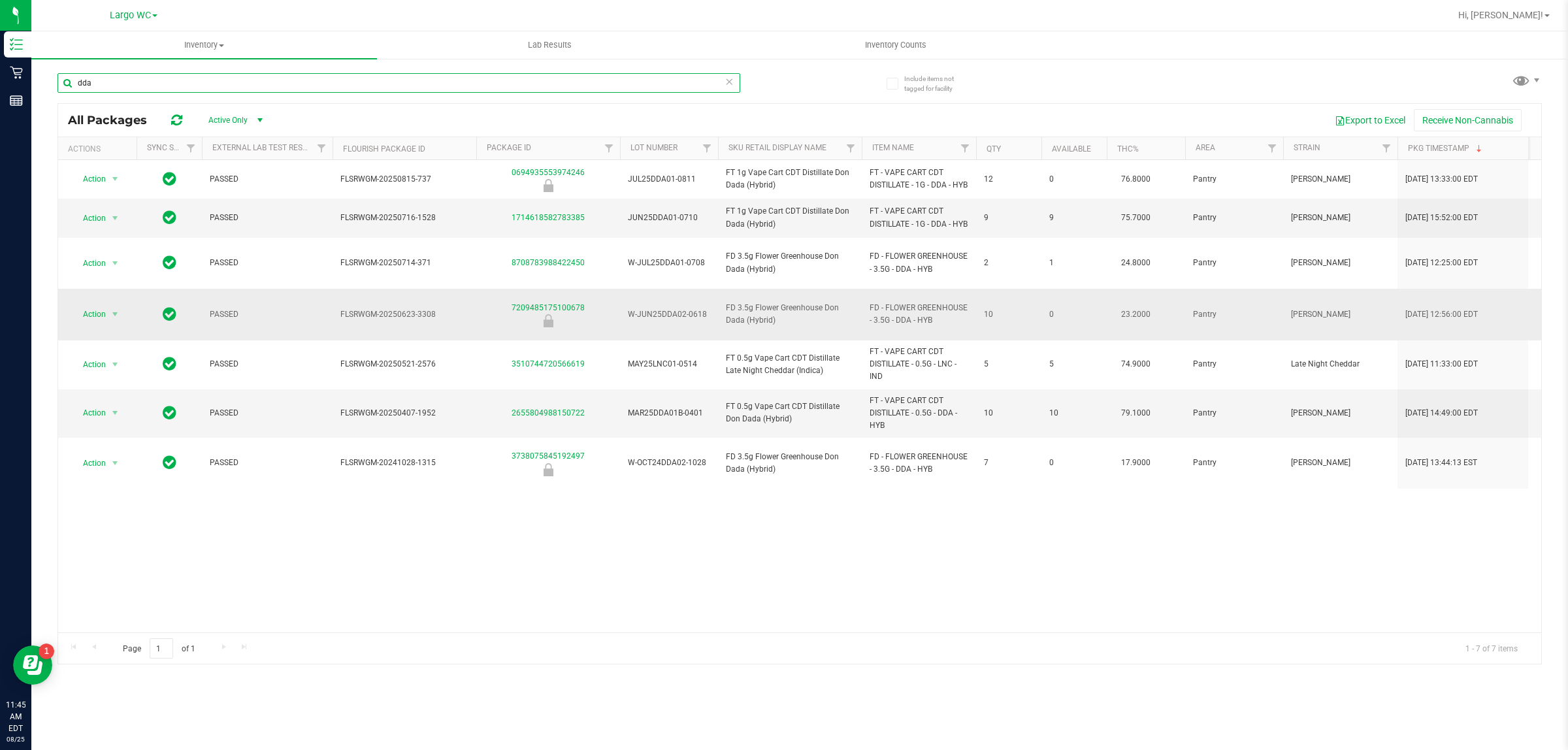
type input "dda"
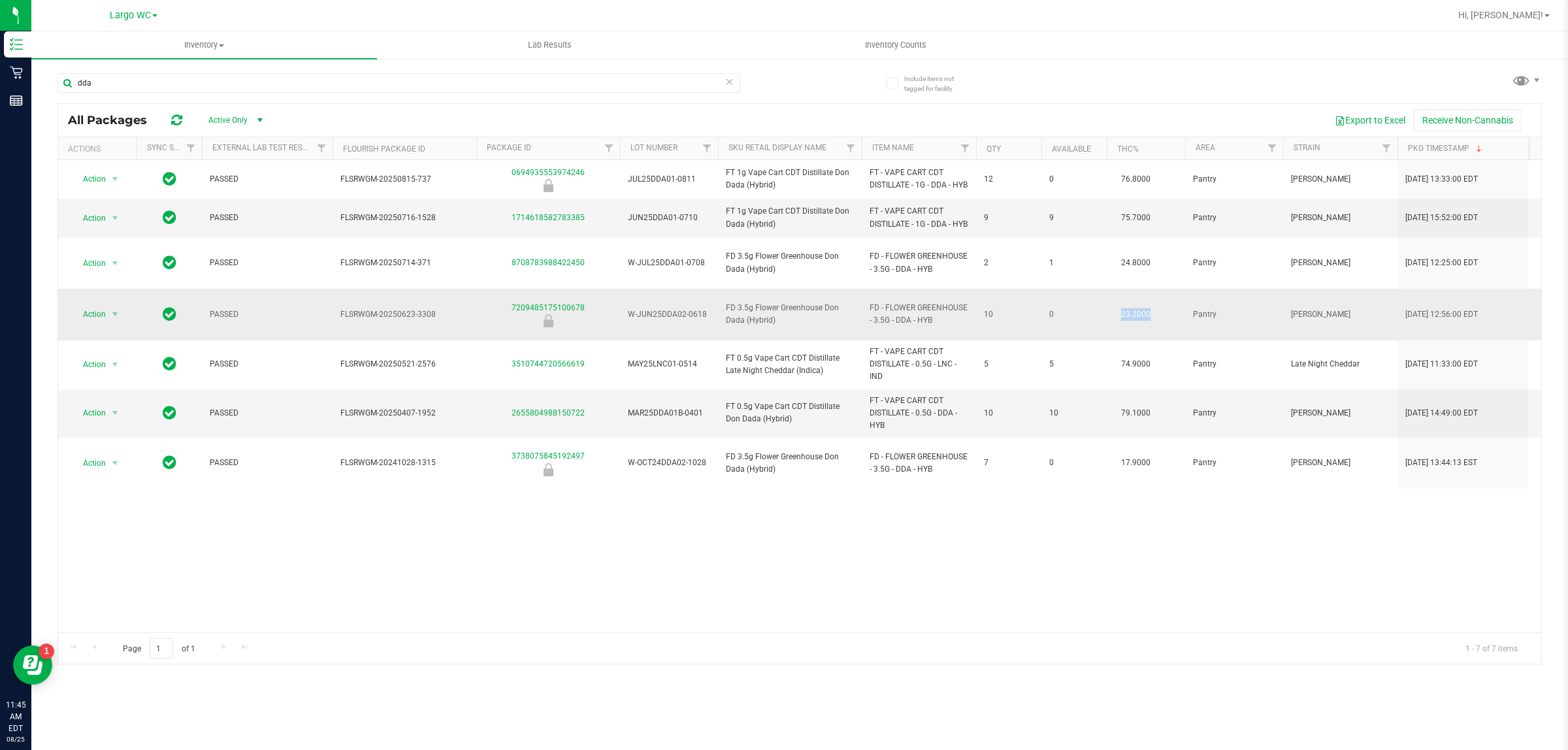
drag, startPoint x: 1111, startPoint y: 315, endPoint x: 1164, endPoint y: 316, distance: 53.0
click at [1164, 316] on td "23.2000" at bounding box center [1145, 314] width 78 height 51
